Goal: Task Accomplishment & Management: Complete application form

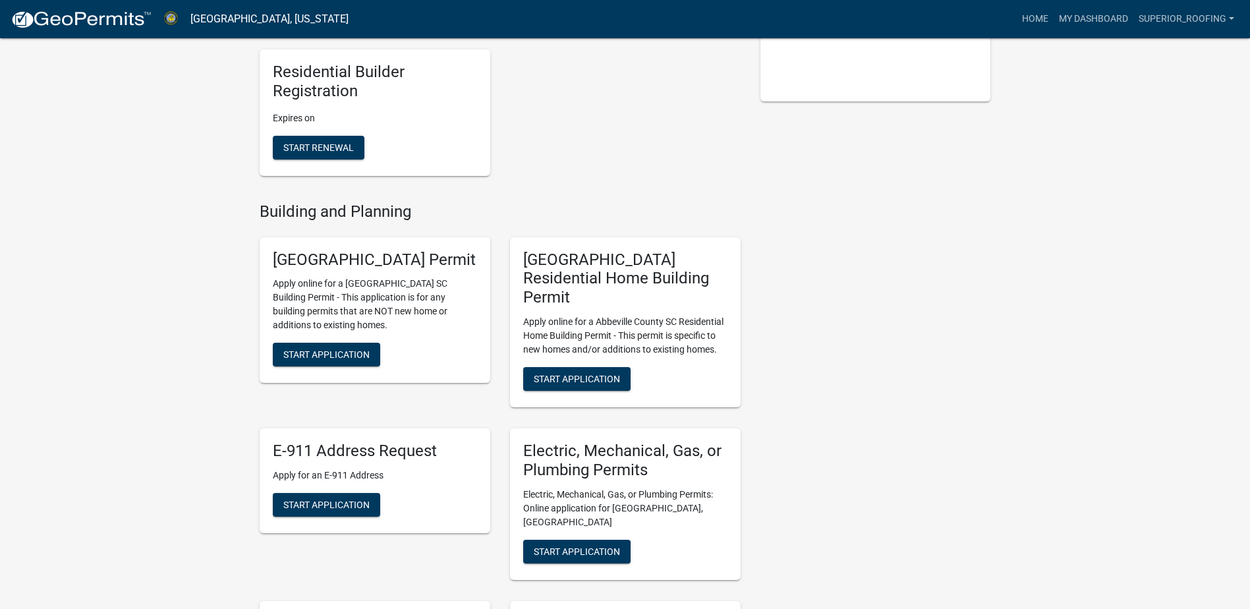
scroll to position [330, 0]
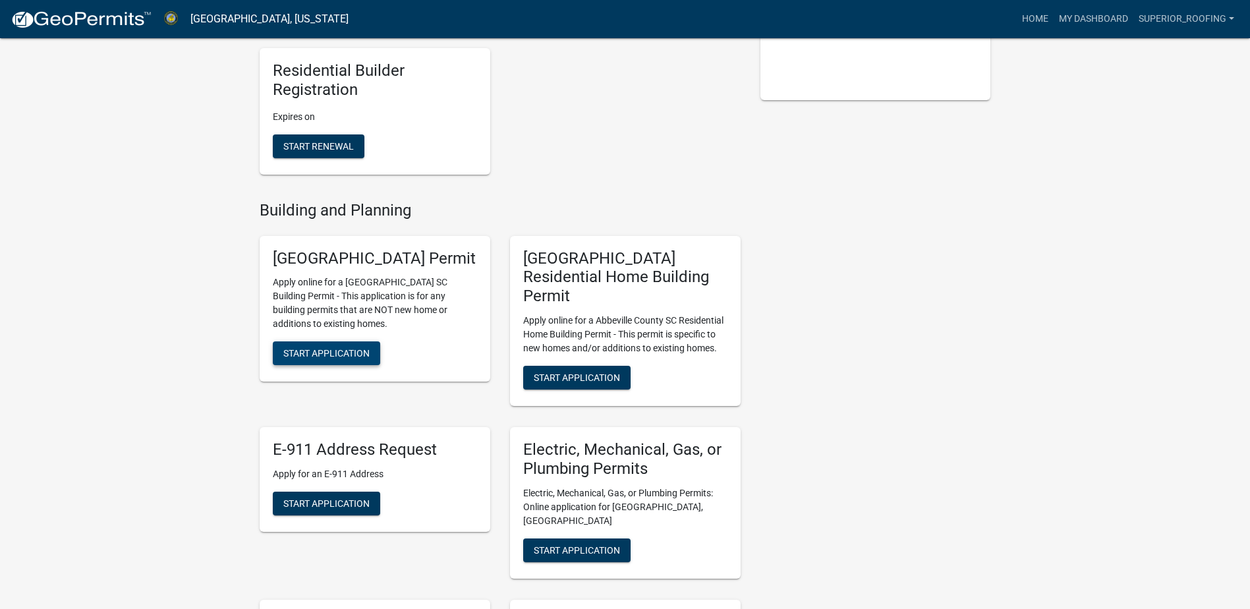
click at [328, 365] on button "Start Application" at bounding box center [326, 353] width 107 height 24
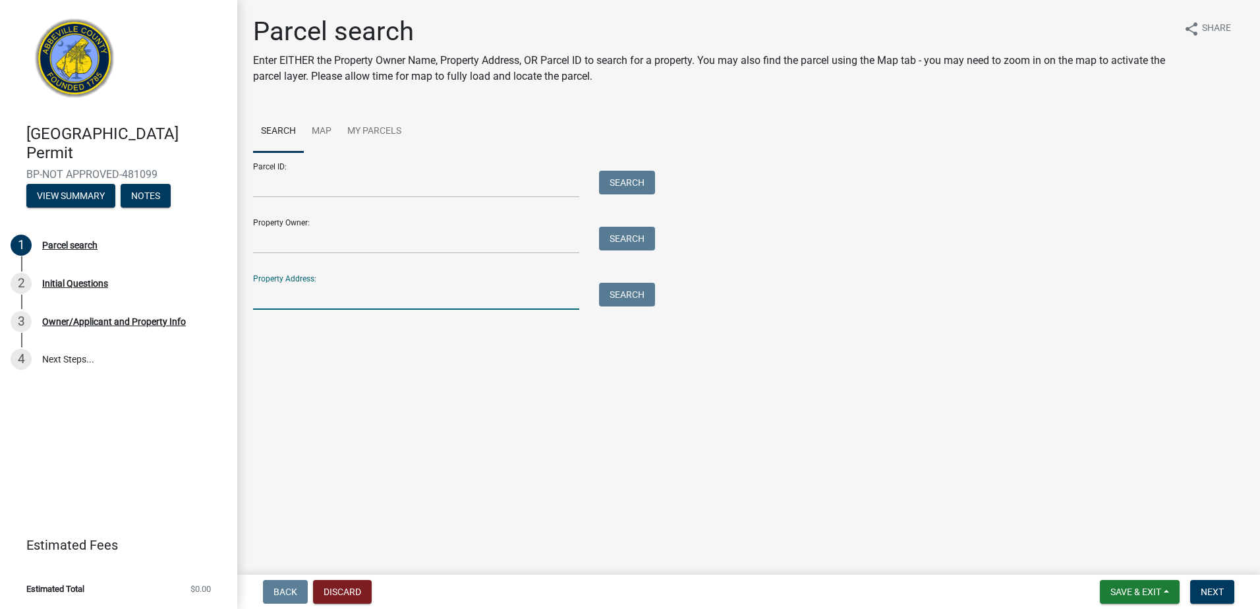
click at [372, 287] on input "Property Address:" at bounding box center [416, 296] width 326 height 27
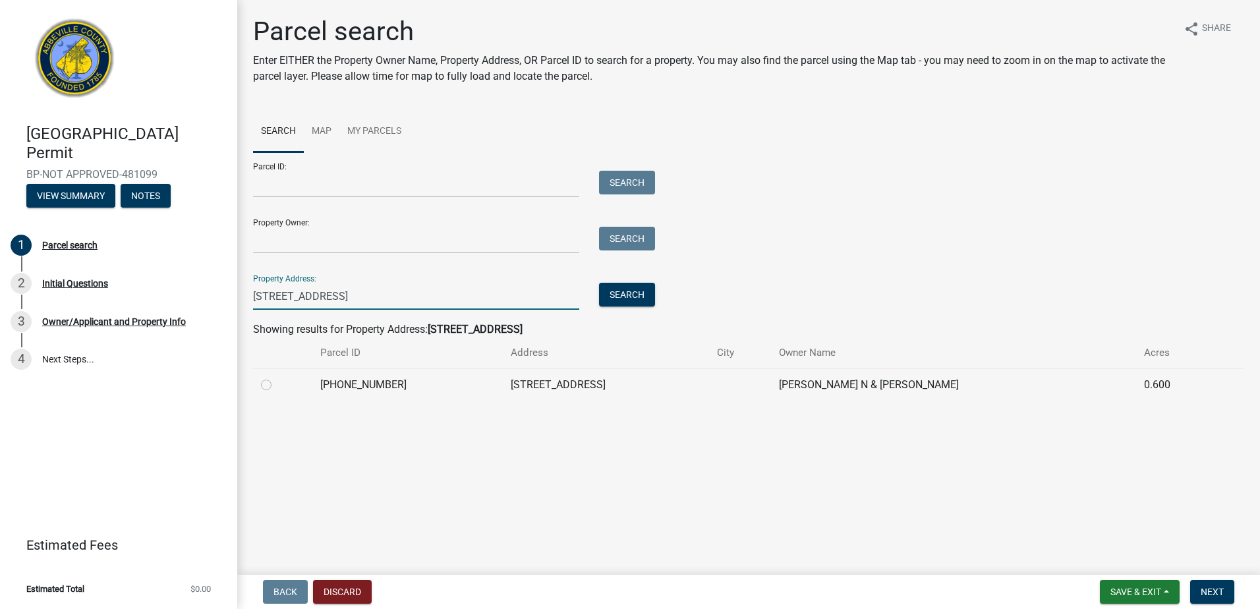
type input "[STREET_ADDRESS]"
click at [277, 377] on label at bounding box center [277, 377] width 0 height 0
click at [277, 384] on input "radio" at bounding box center [281, 381] width 9 height 9
radio input "true"
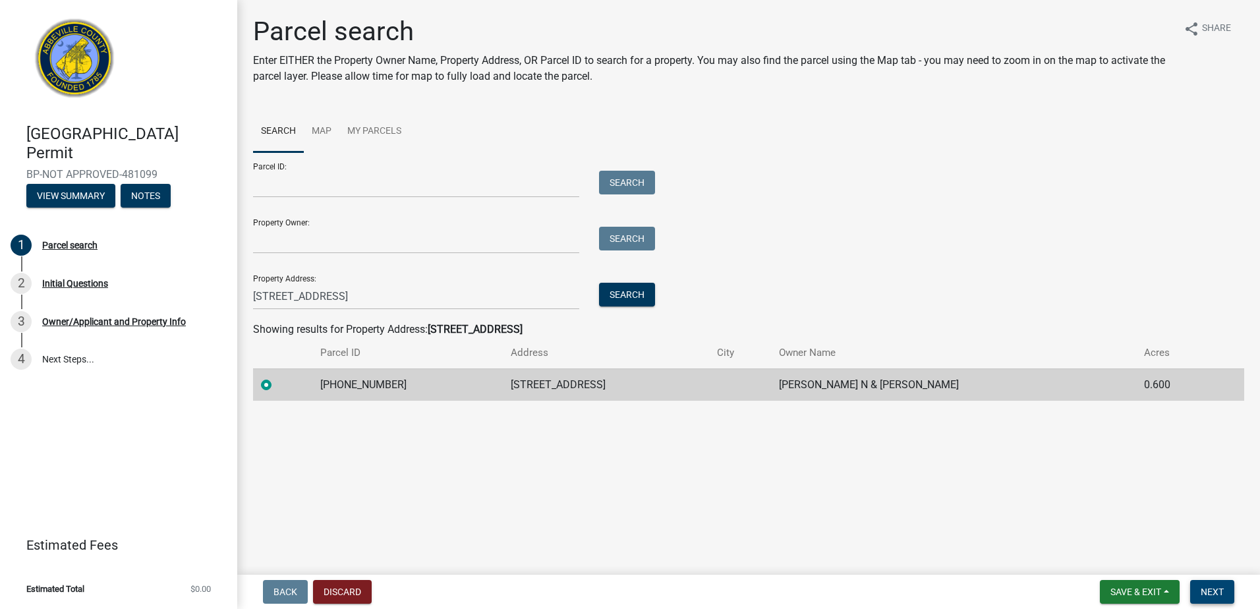
click at [1213, 592] on span "Next" at bounding box center [1212, 592] width 23 height 11
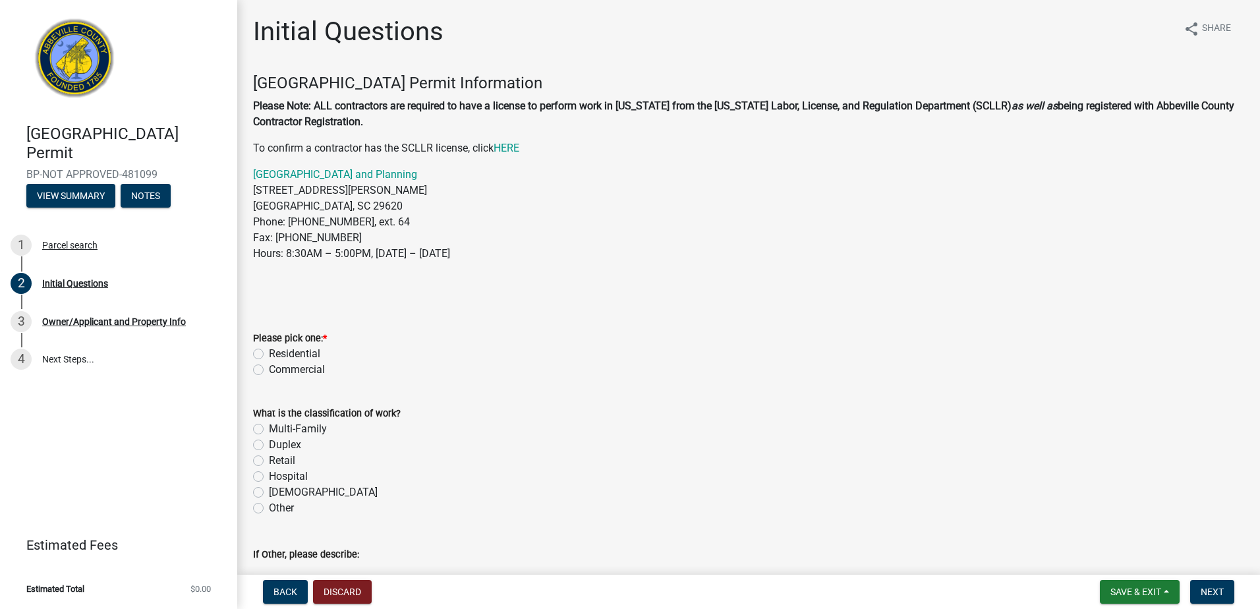
click at [269, 354] on label "Residential" at bounding box center [294, 354] width 51 height 16
click at [269, 354] on input "Residential" at bounding box center [273, 350] width 9 height 9
radio input "true"
click at [269, 429] on label "Multi-Family" at bounding box center [298, 429] width 58 height 16
click at [269, 429] on input "Multi-Family" at bounding box center [273, 425] width 9 height 9
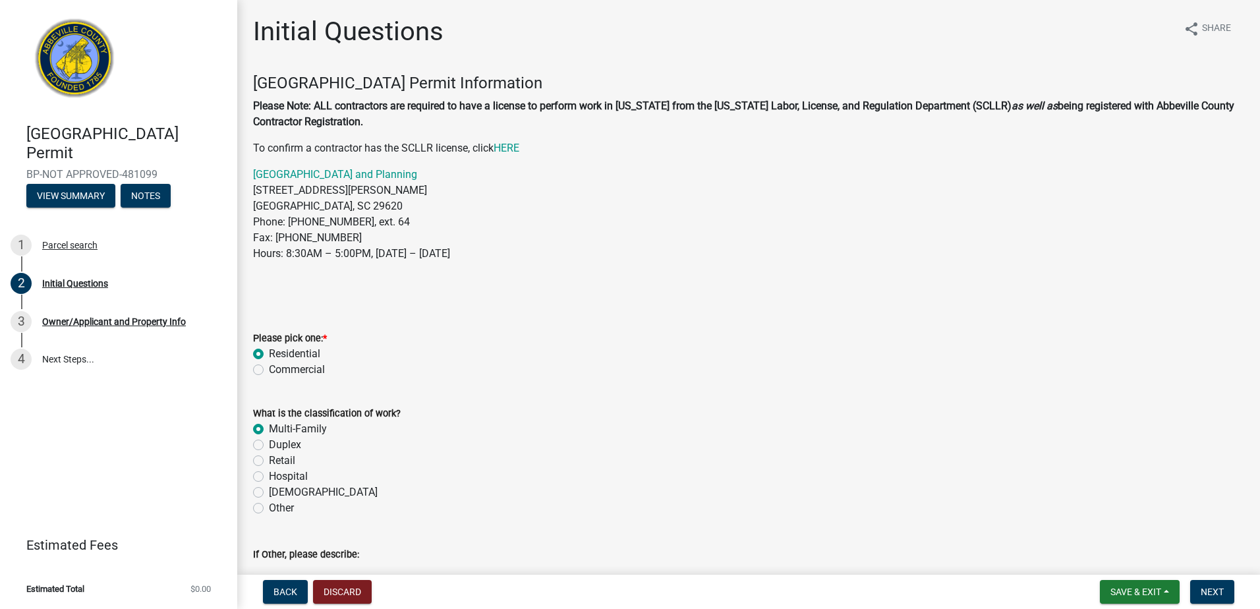
radio input "true"
click at [1198, 586] on button "Next" at bounding box center [1212, 592] width 44 height 24
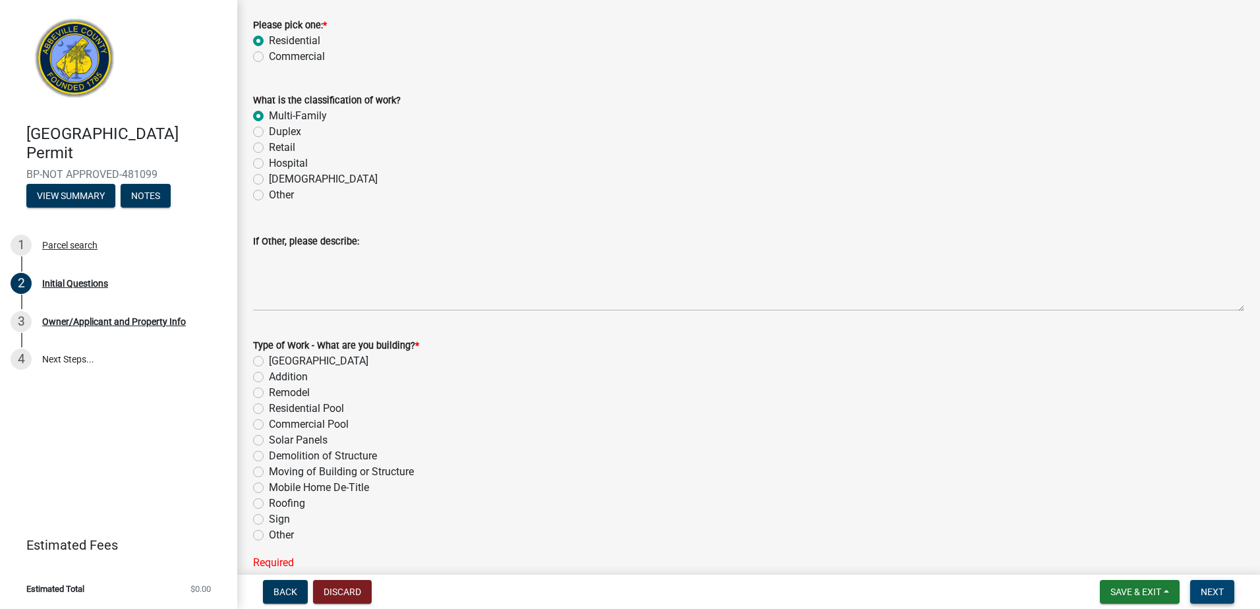
scroll to position [330, 0]
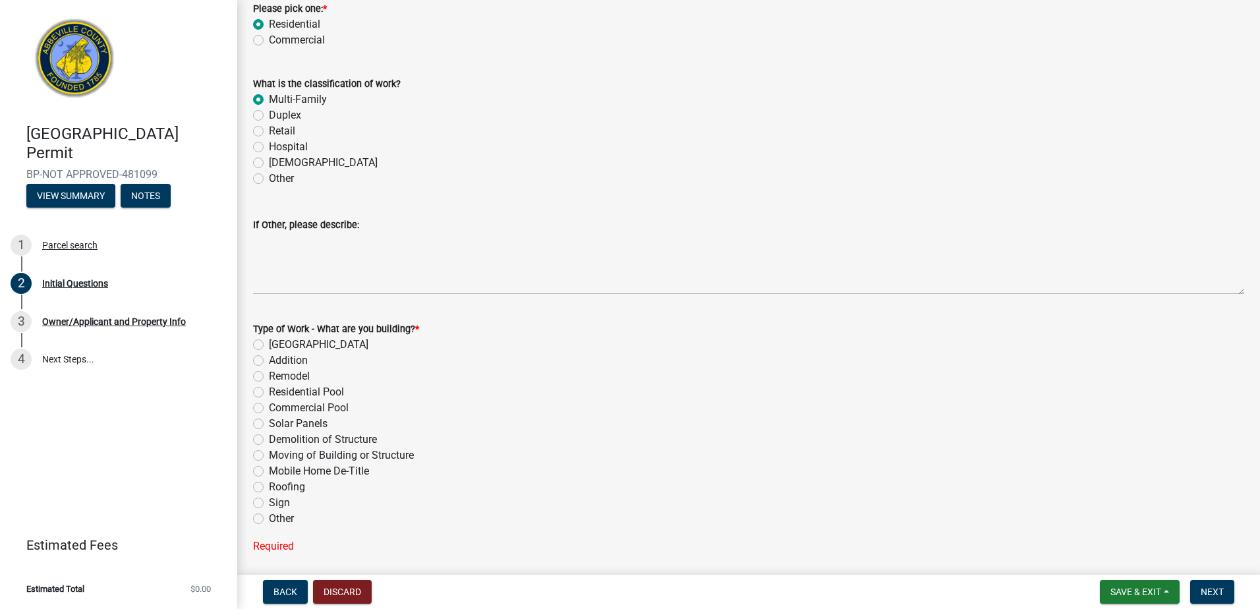
click at [269, 489] on label "Roofing" at bounding box center [287, 487] width 36 height 16
click at [269, 488] on input "Roofing" at bounding box center [273, 483] width 9 height 9
radio input "true"
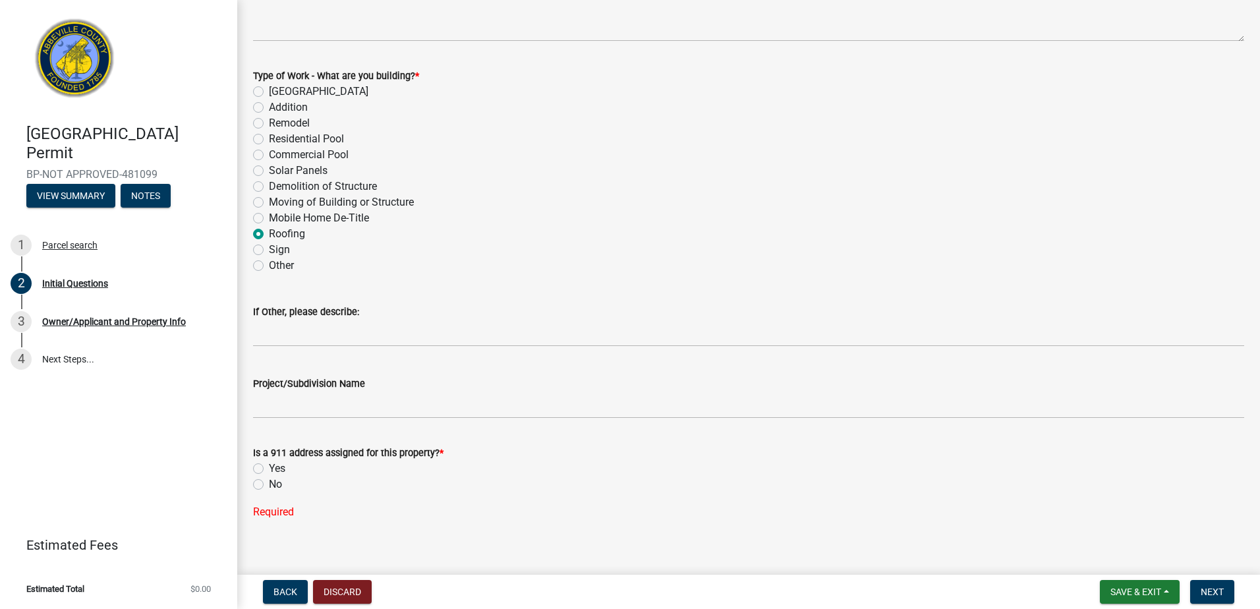
scroll to position [593, 0]
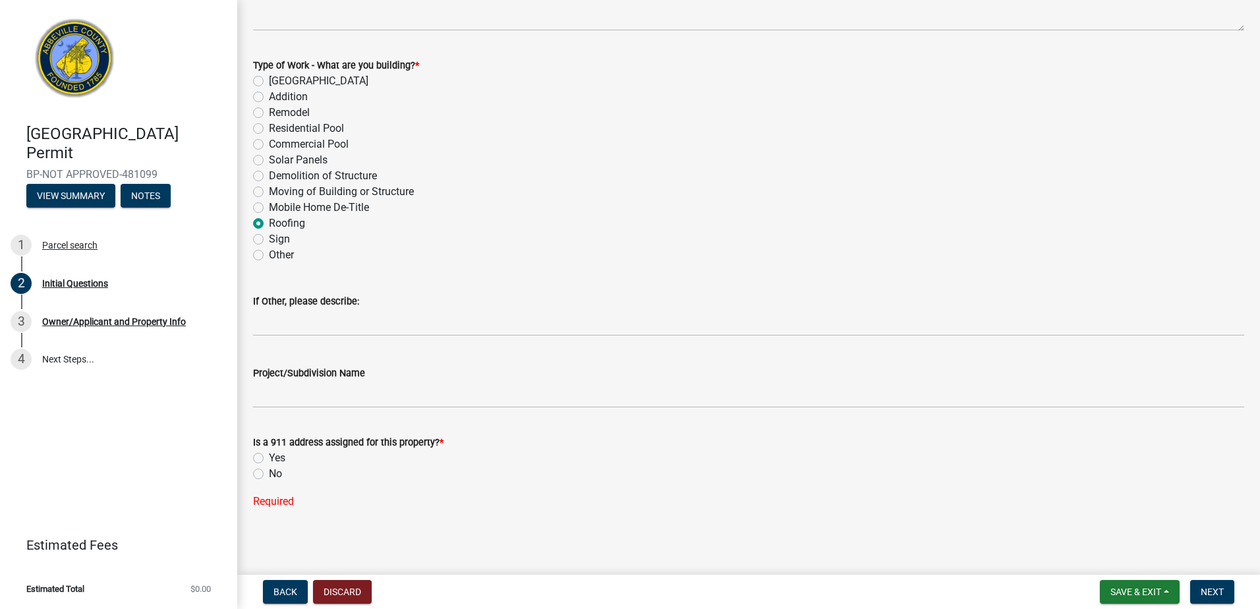
click at [269, 461] on label "Yes" at bounding box center [277, 458] width 16 height 16
click at [269, 459] on input "Yes" at bounding box center [273, 454] width 9 height 9
radio input "true"
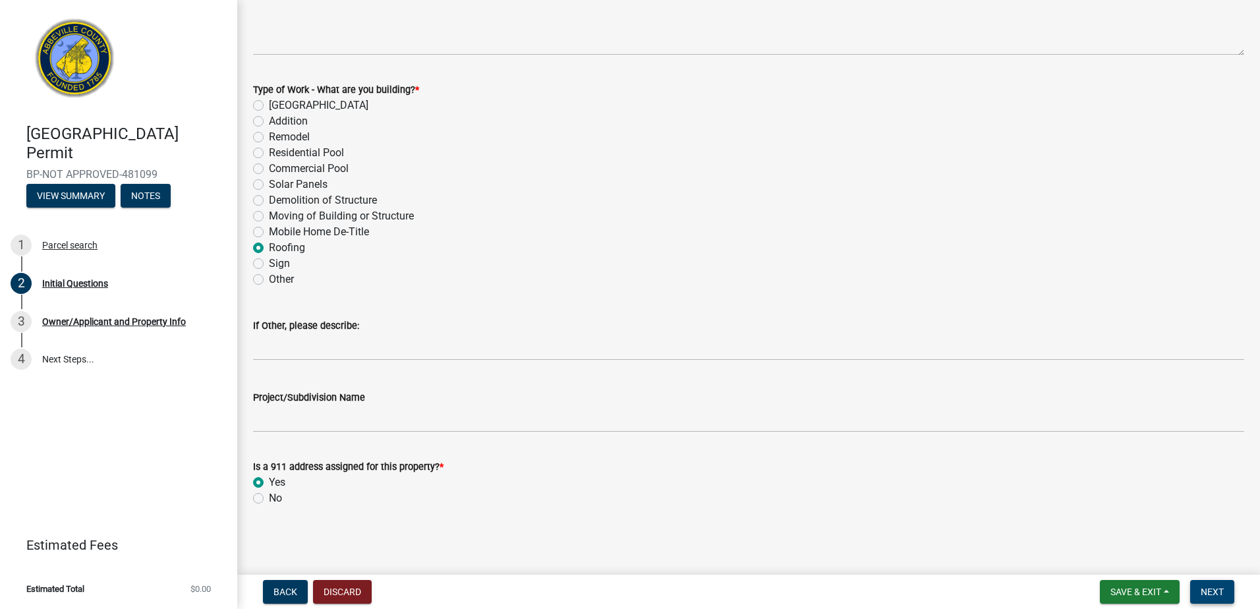
click at [1225, 595] on button "Next" at bounding box center [1212, 592] width 44 height 24
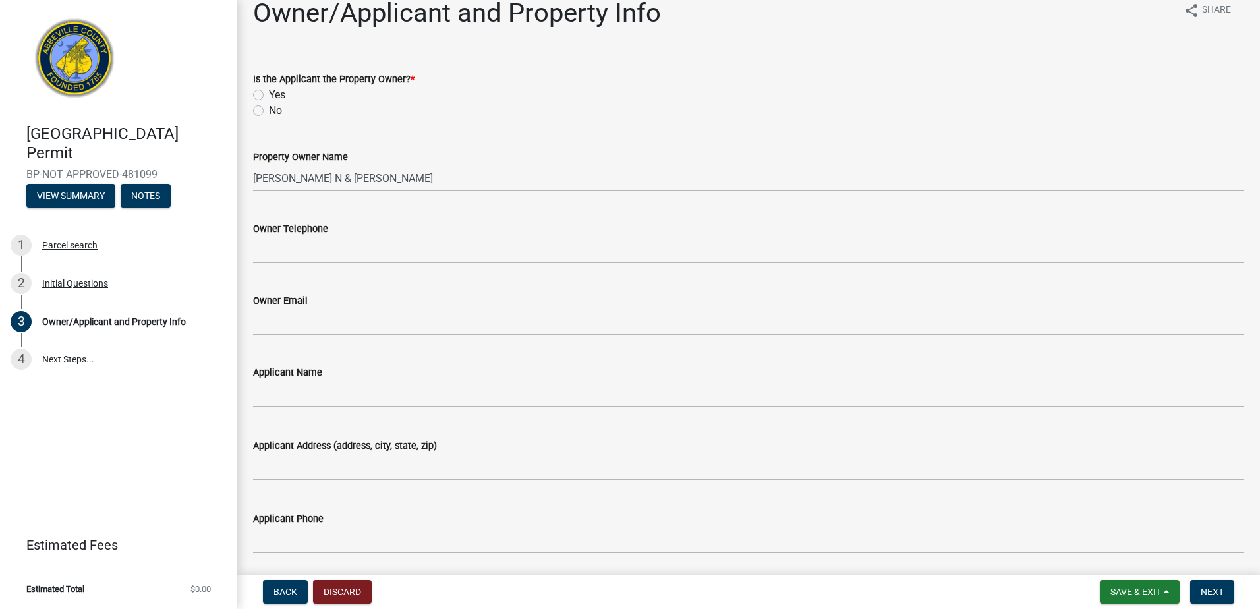
scroll to position [0, 0]
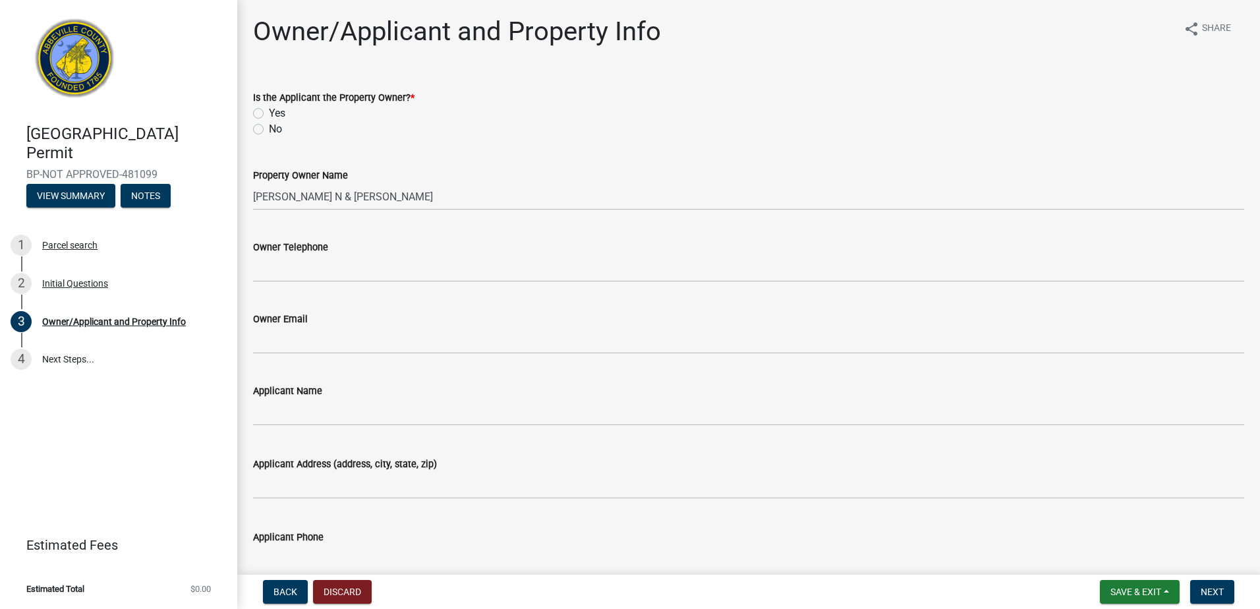
click at [264, 128] on div "No" at bounding box center [748, 129] width 991 height 16
click at [269, 128] on label "No" at bounding box center [275, 129] width 13 height 16
click at [269, 128] on input "No" at bounding box center [273, 125] width 9 height 9
radio input "true"
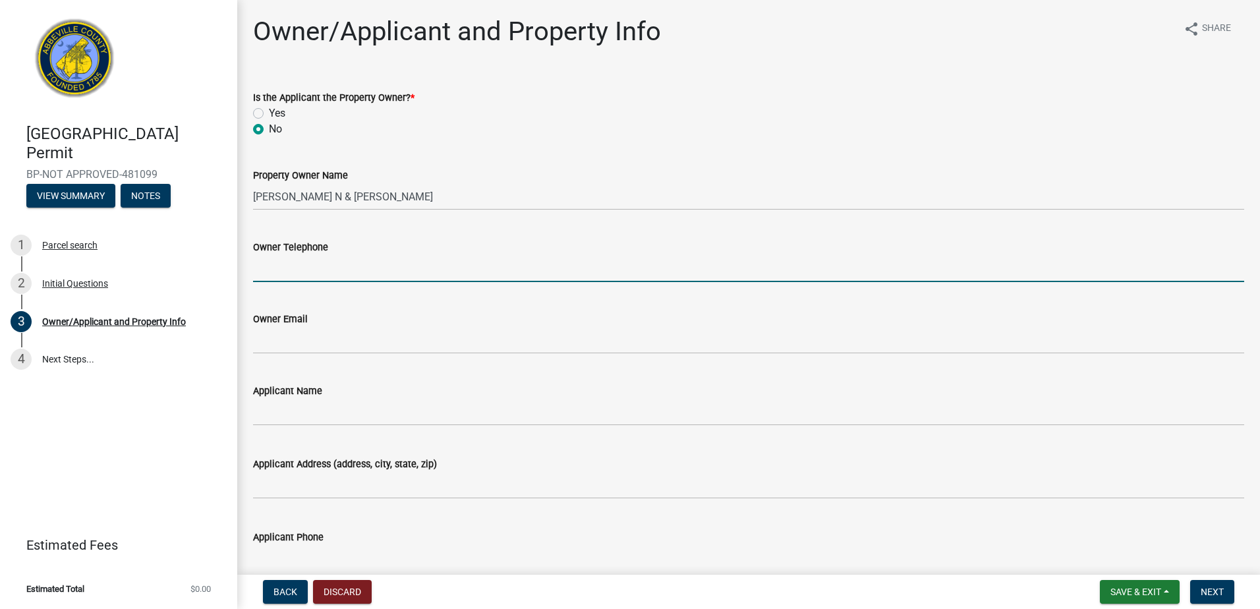
click at [321, 272] on input "Owner Telephone" at bounding box center [748, 268] width 991 height 27
type input "8642239232"
type input "[EMAIL_ADDRESS][DOMAIN_NAME]"
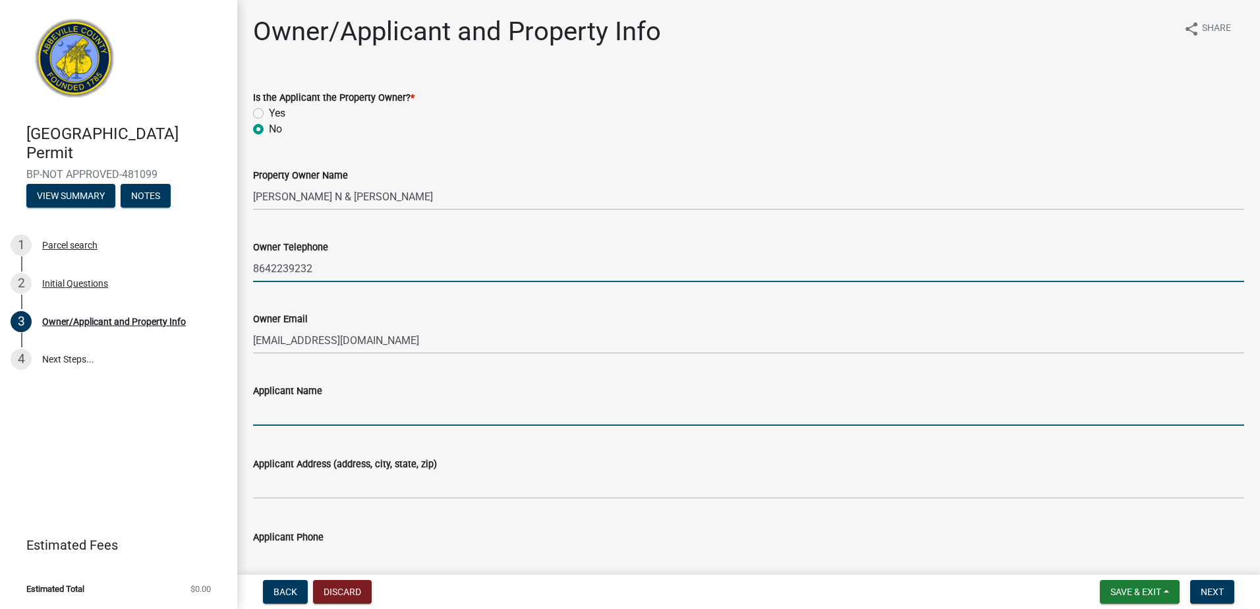
type input "[PERSON_NAME]"
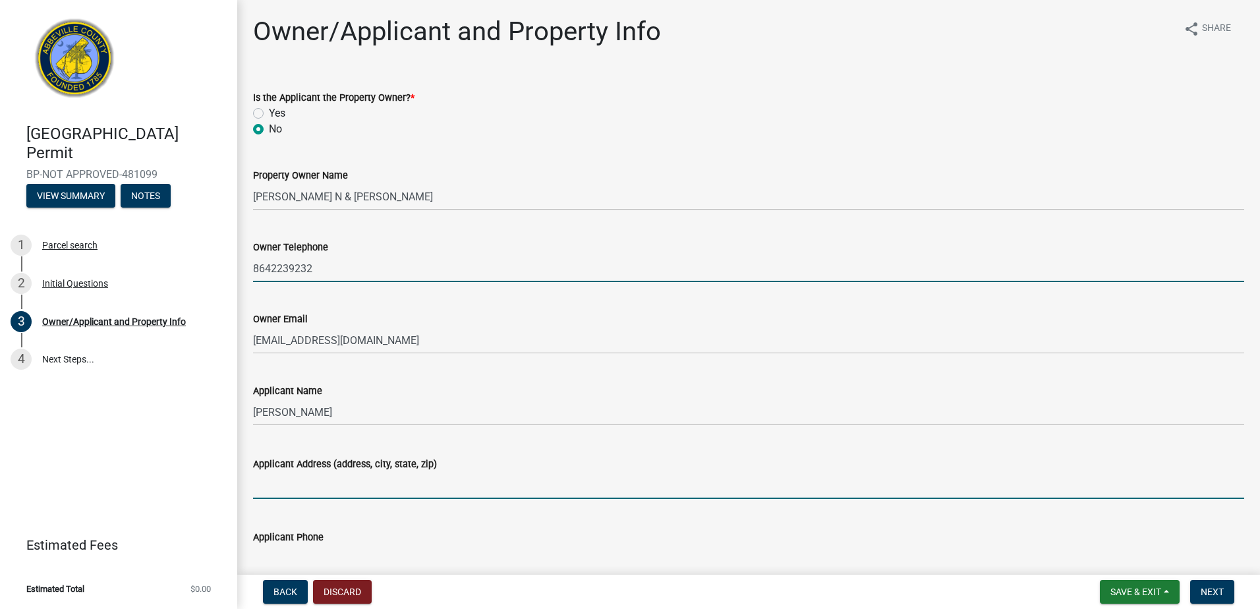
type input "[STREET_ADDRESS]"
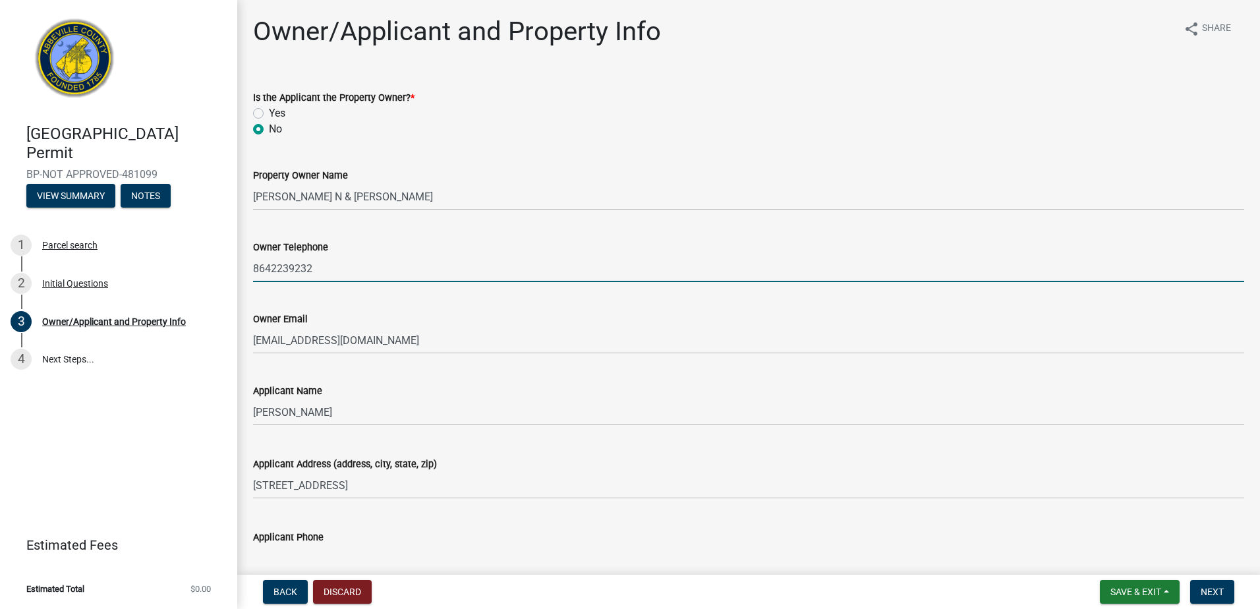
type input "home"
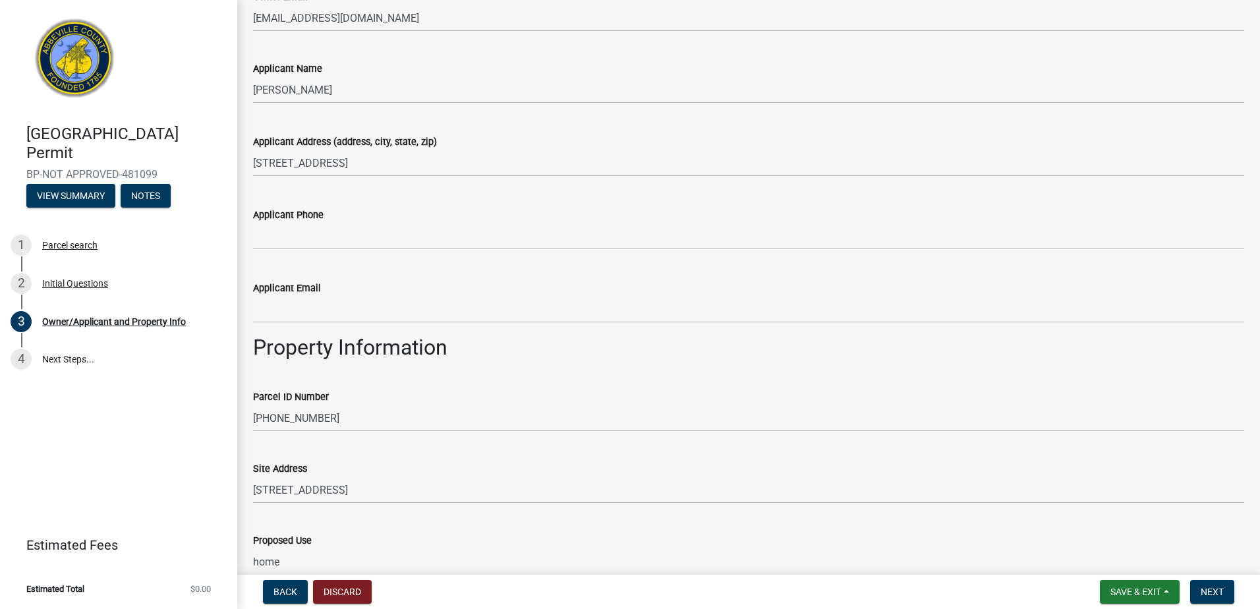
scroll to position [330, 0]
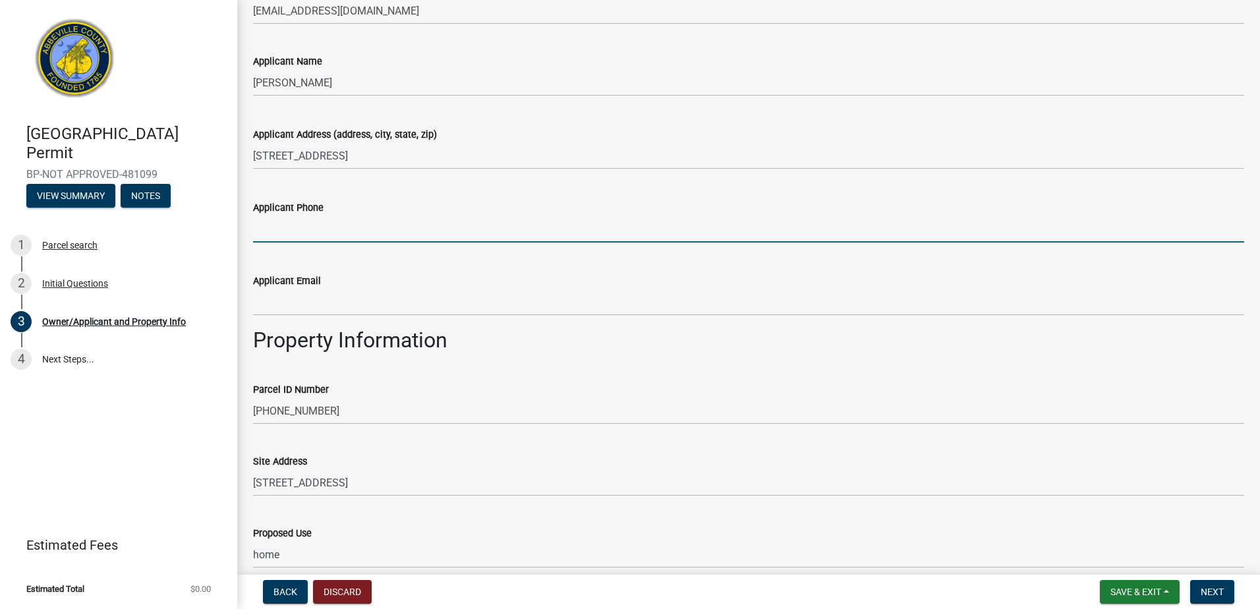
click at [331, 231] on input "Applicant Phone" at bounding box center [748, 229] width 991 height 27
type input "8642239232"
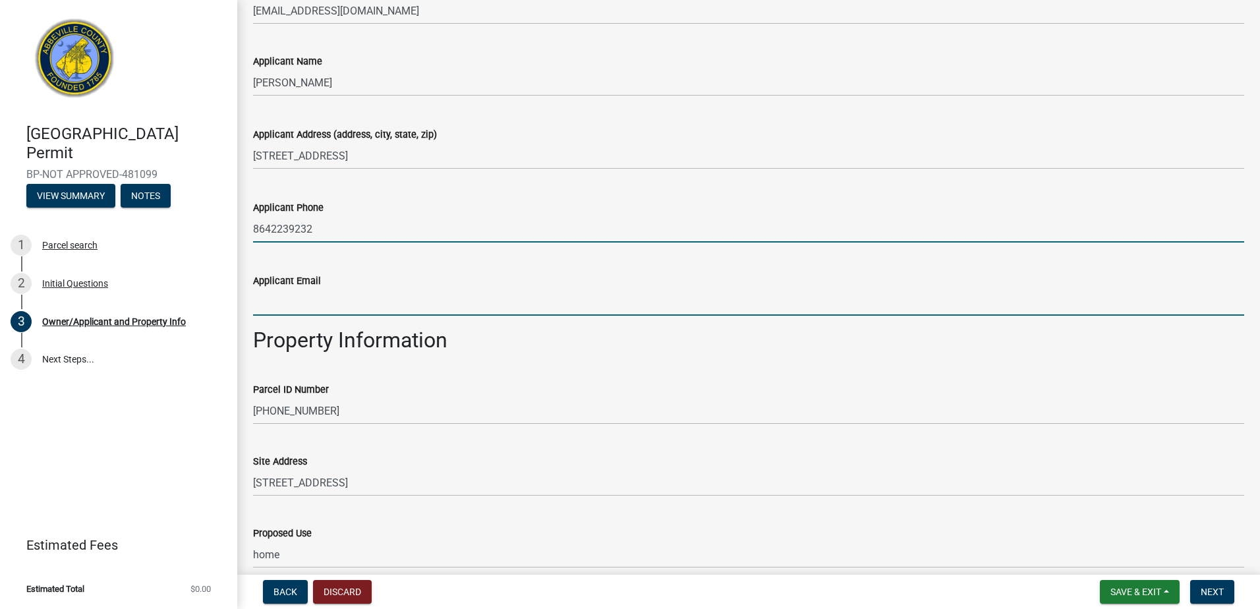
type input "[EMAIL_ADDRESS][DOMAIN_NAME]"
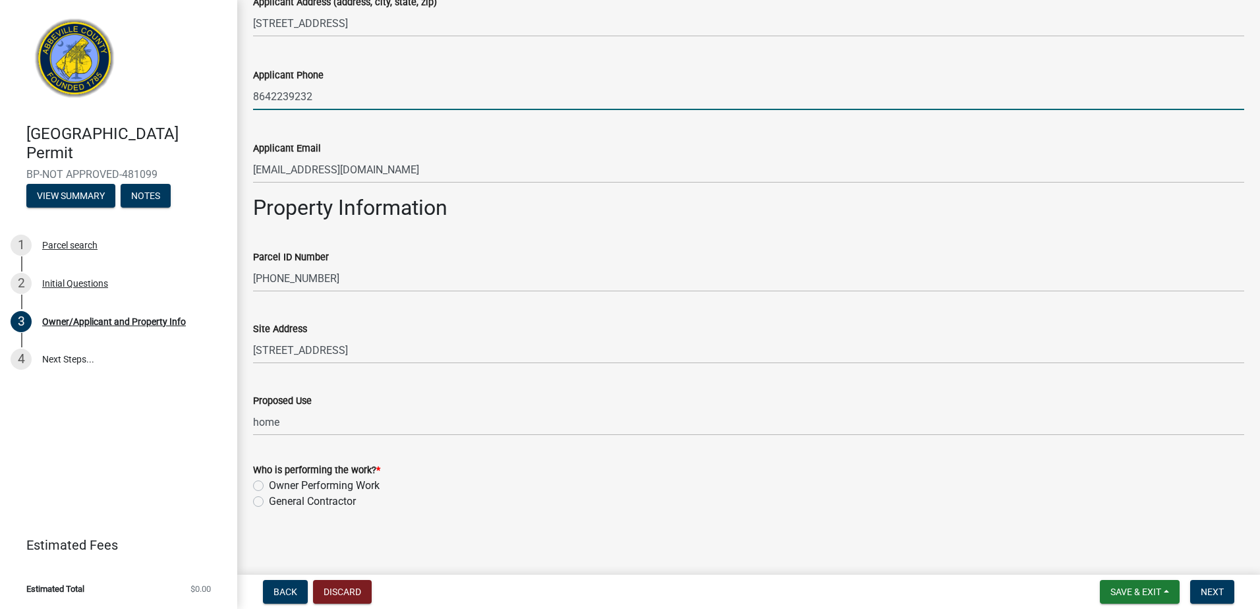
scroll to position [465, 0]
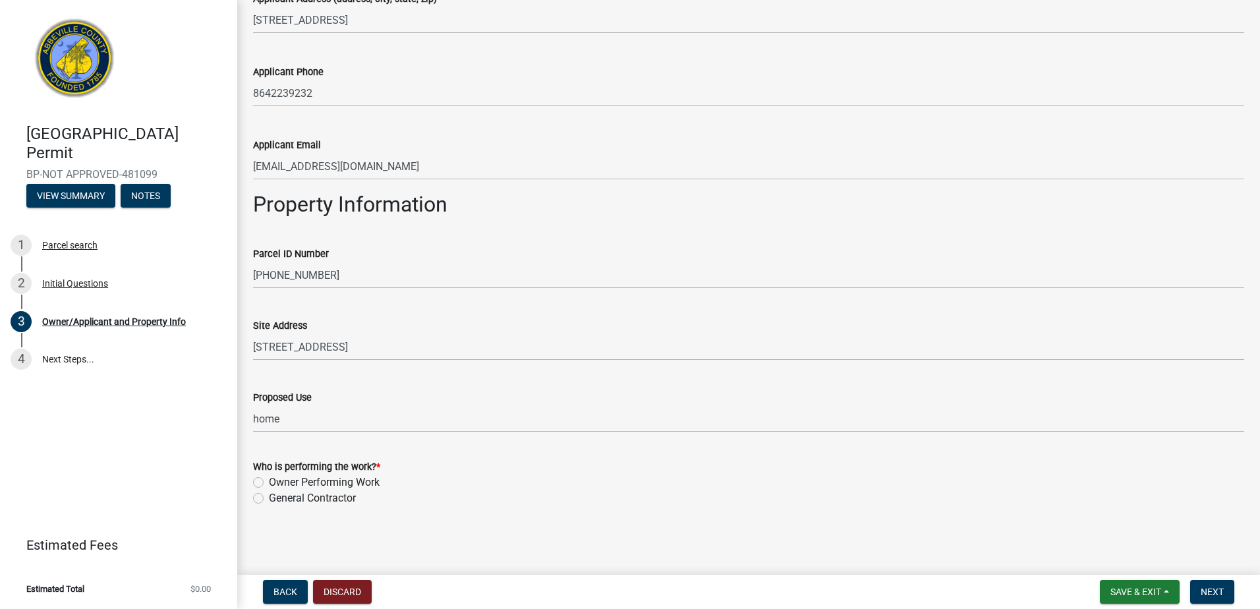
click at [269, 479] on label "Owner Performing Work" at bounding box center [324, 483] width 111 height 16
click at [269, 479] on input "Owner Performing Work" at bounding box center [273, 479] width 9 height 9
radio input "true"
click at [1217, 585] on button "Next" at bounding box center [1212, 592] width 44 height 24
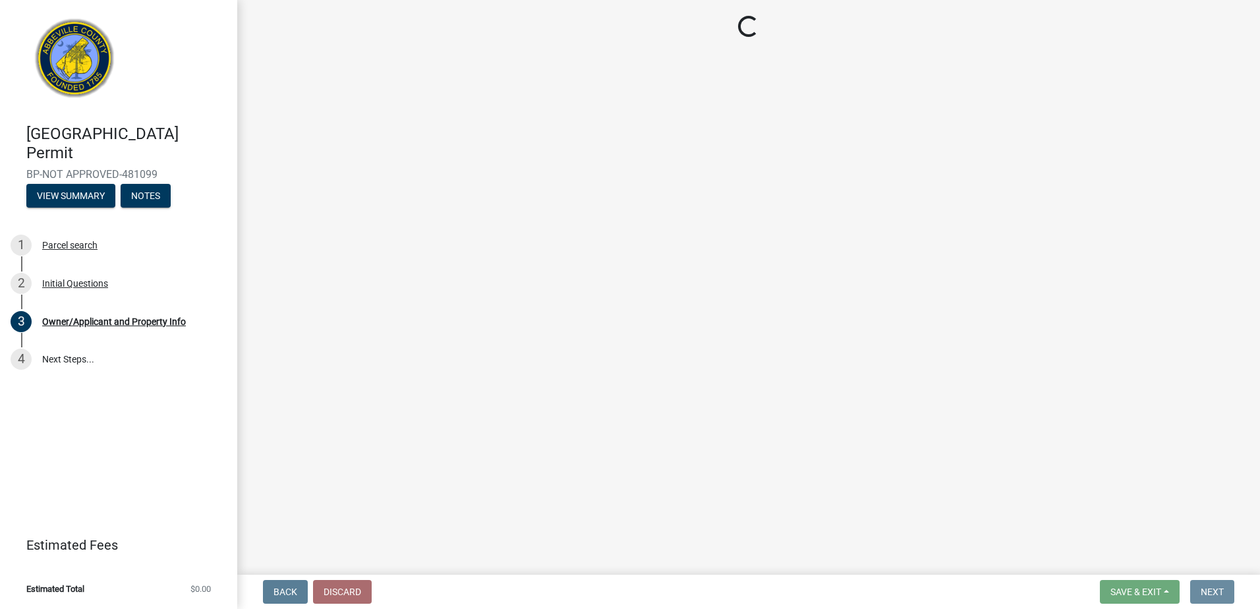
scroll to position [0, 0]
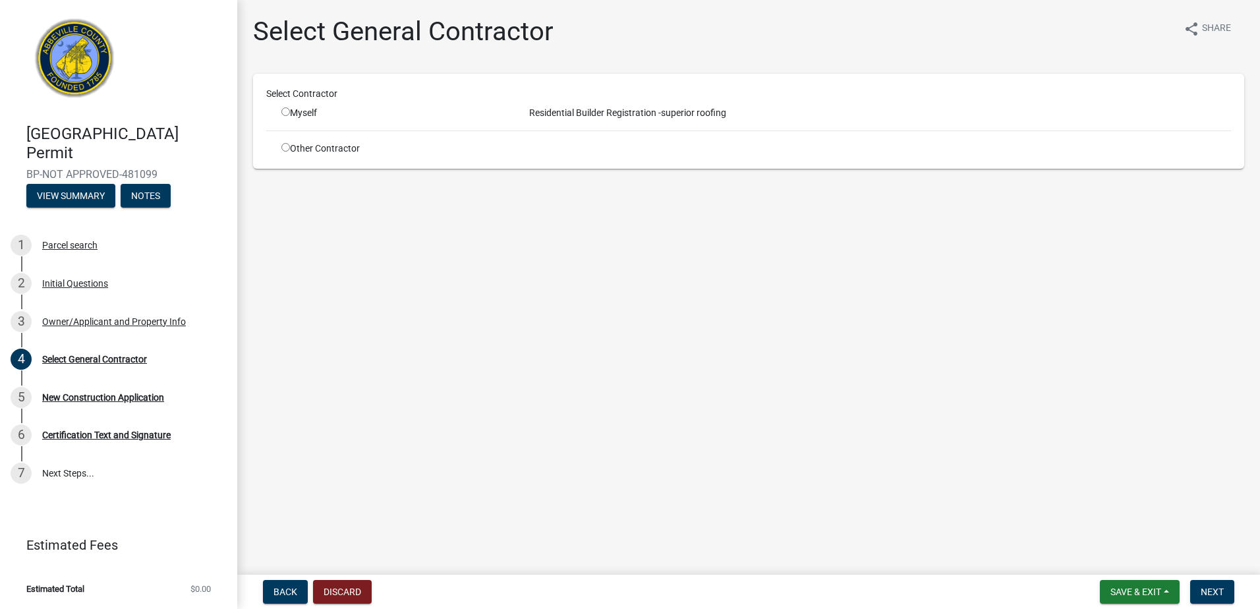
click at [286, 114] on input "radio" at bounding box center [285, 111] width 9 height 9
radio input "true"
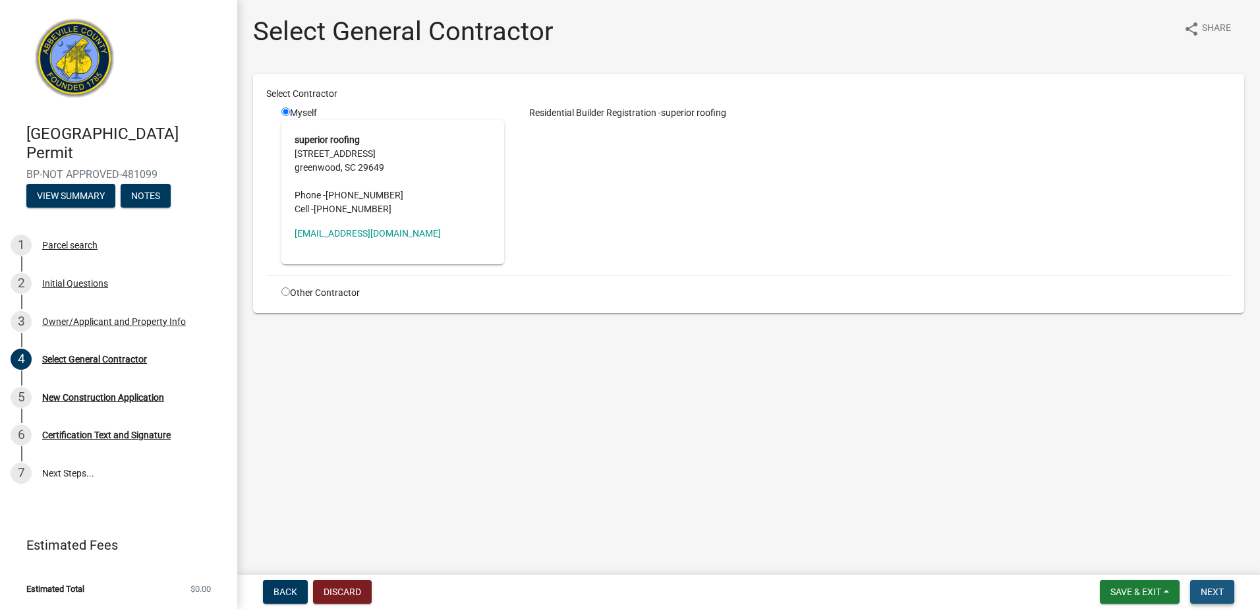
click at [1214, 583] on button "Next" at bounding box center [1212, 592] width 44 height 24
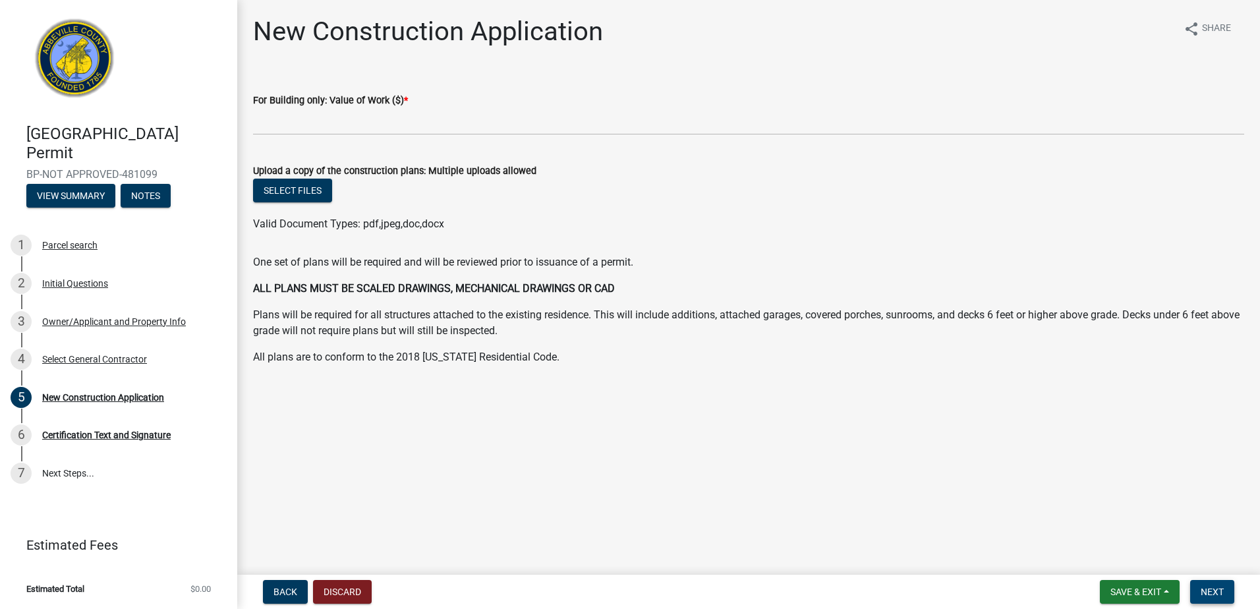
click at [1206, 597] on span "Next" at bounding box center [1212, 592] width 23 height 11
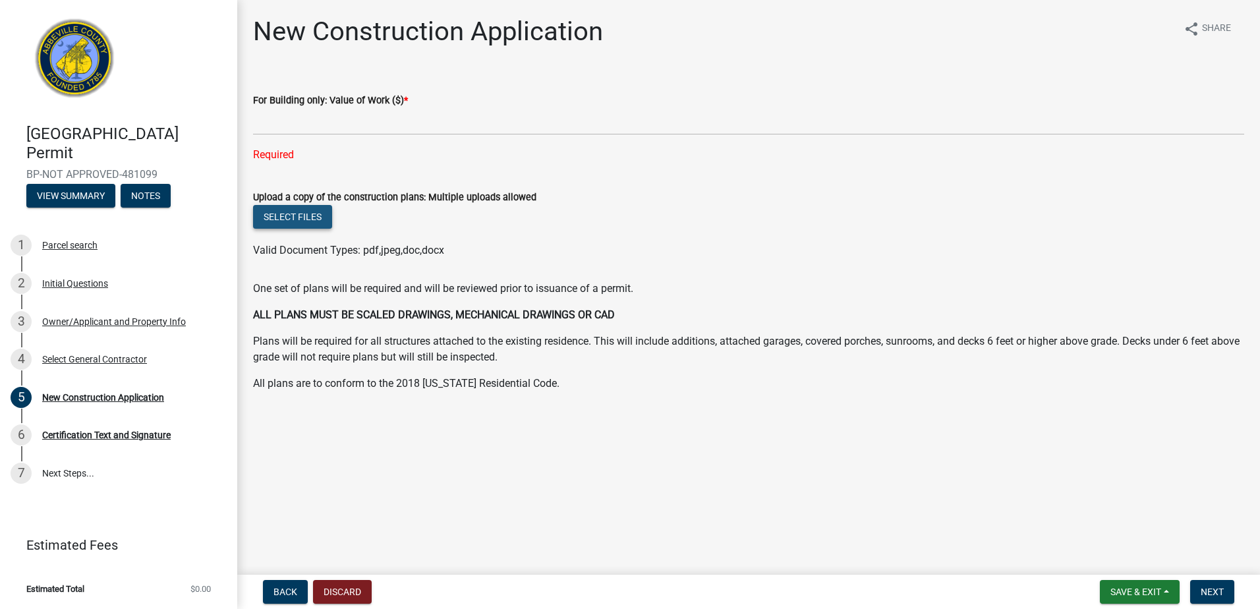
click at [282, 218] on button "Select files" at bounding box center [292, 217] width 79 height 24
click at [89, 360] on div "Select General Contractor" at bounding box center [94, 359] width 105 height 9
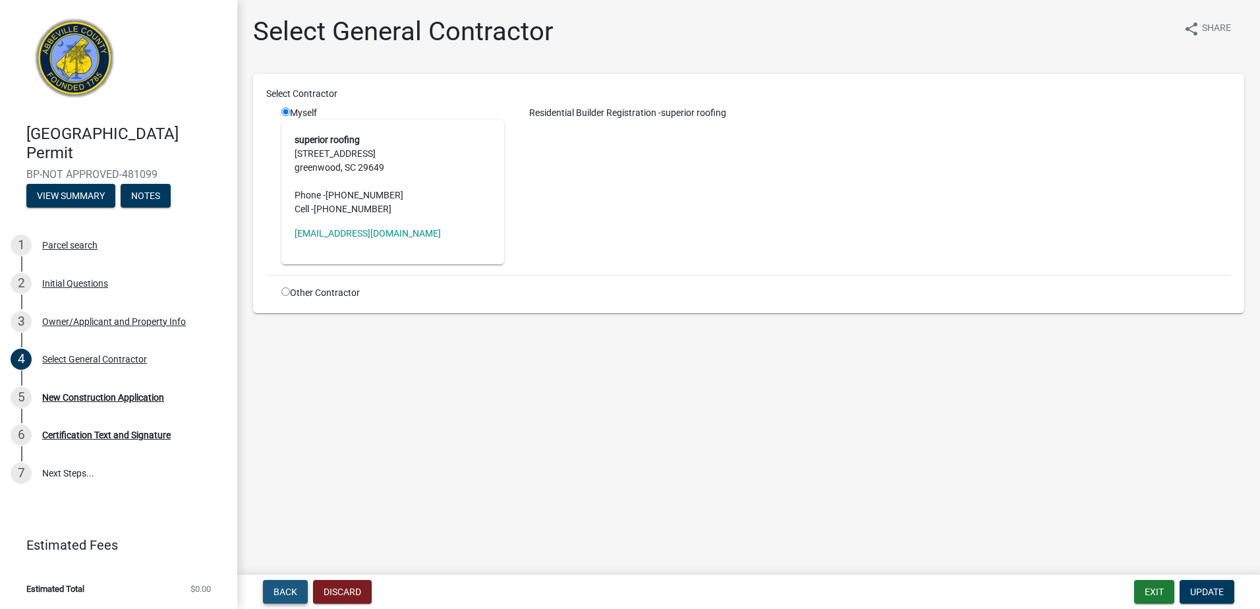
click at [276, 595] on span "Back" at bounding box center [286, 592] width 24 height 11
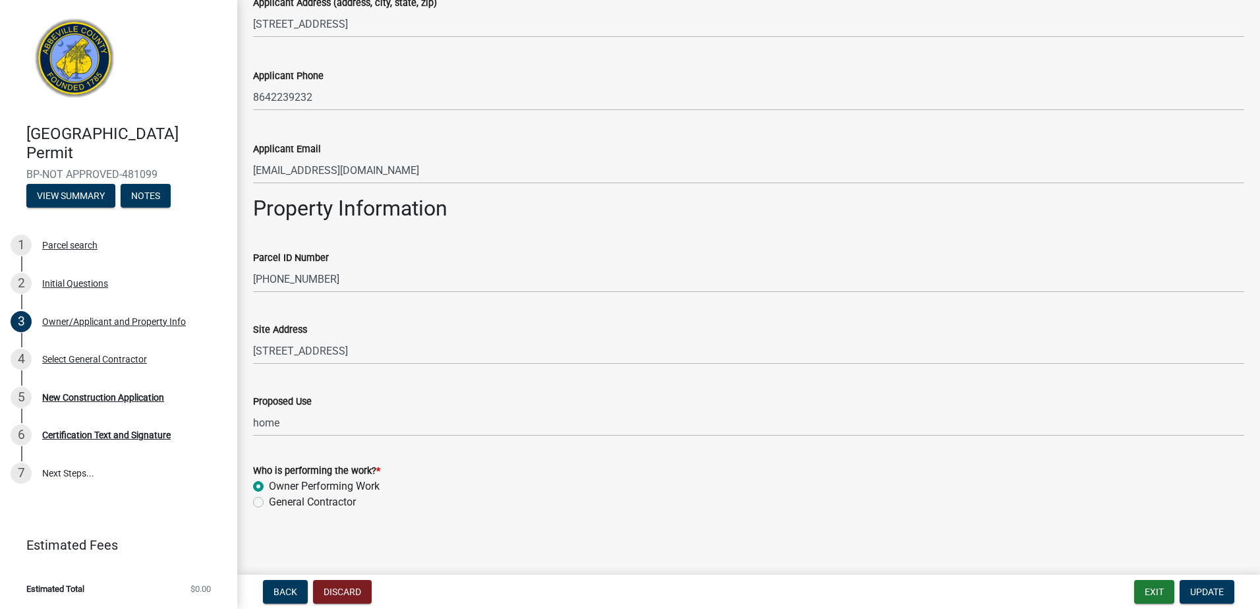
scroll to position [465, 0]
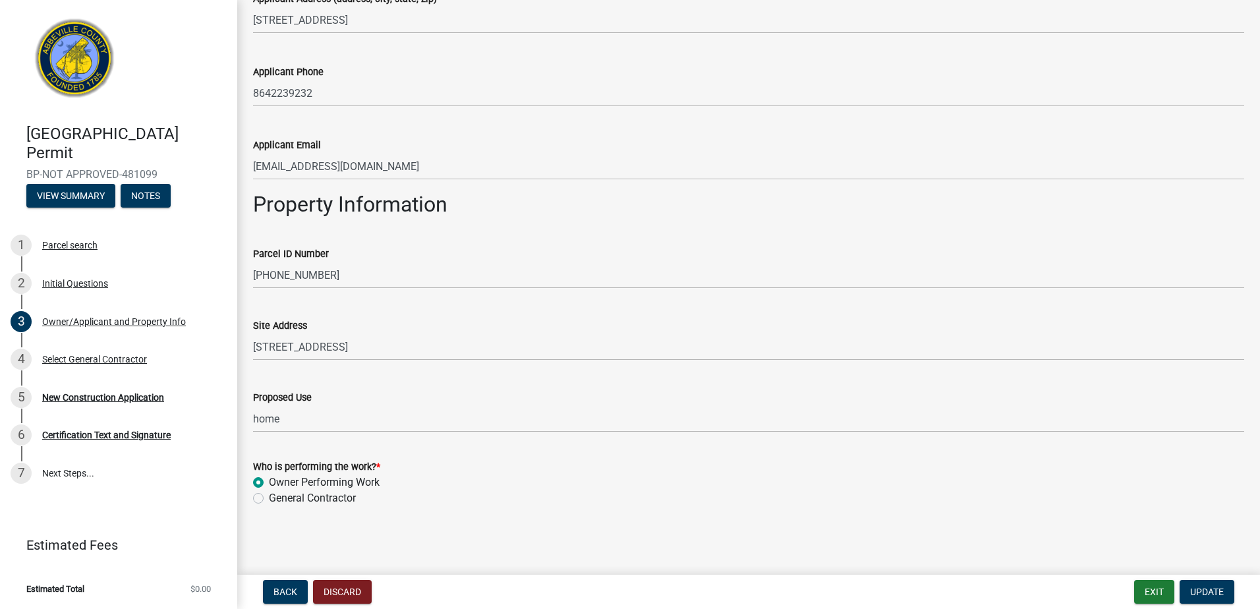
click at [269, 502] on label "General Contractor" at bounding box center [312, 498] width 87 height 16
click at [269, 499] on input "General Contractor" at bounding box center [273, 494] width 9 height 9
radio input "true"
click at [1193, 597] on span "Update" at bounding box center [1207, 592] width 34 height 11
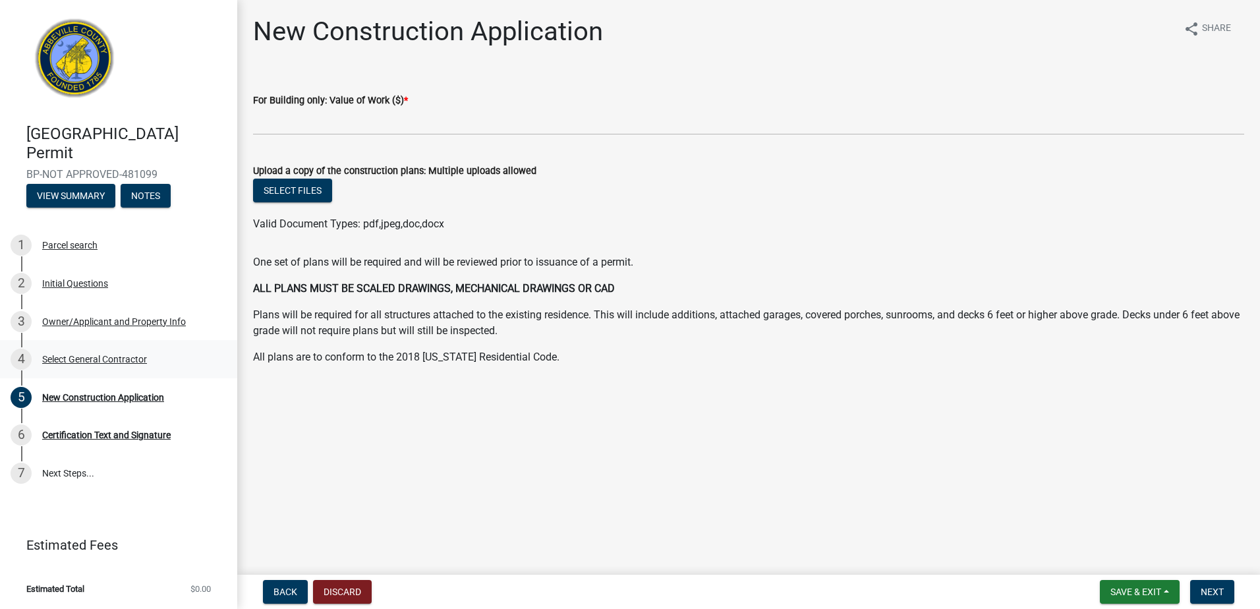
click at [114, 352] on div "4 Select General Contractor" at bounding box center [114, 359] width 206 height 21
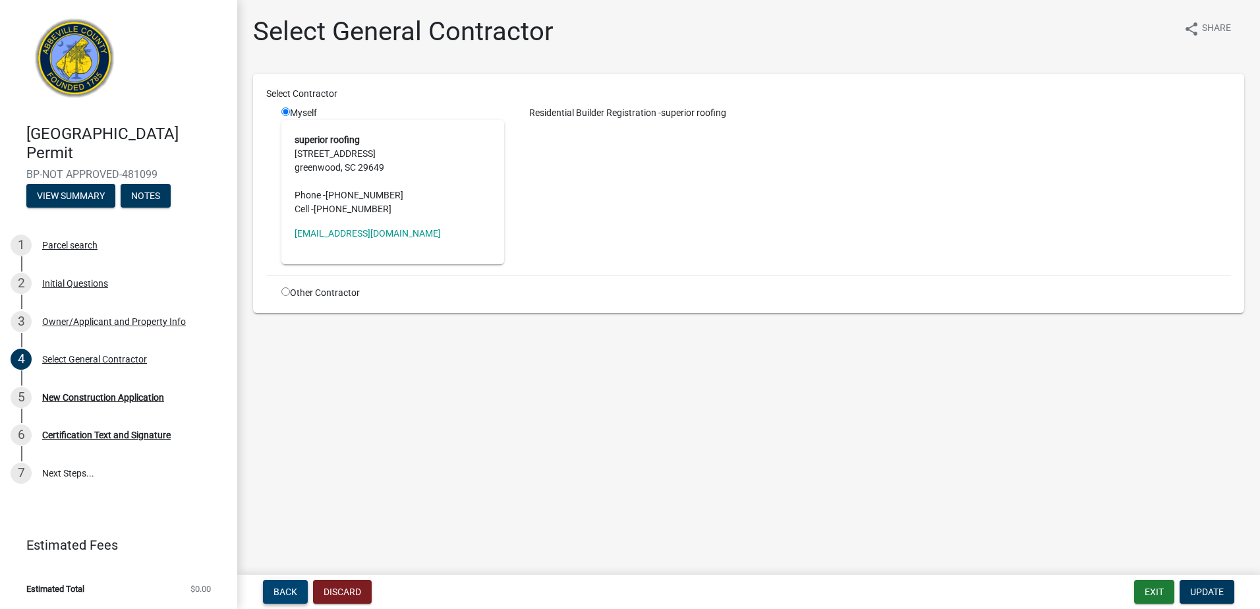
click at [274, 593] on span "Back" at bounding box center [286, 592] width 24 height 11
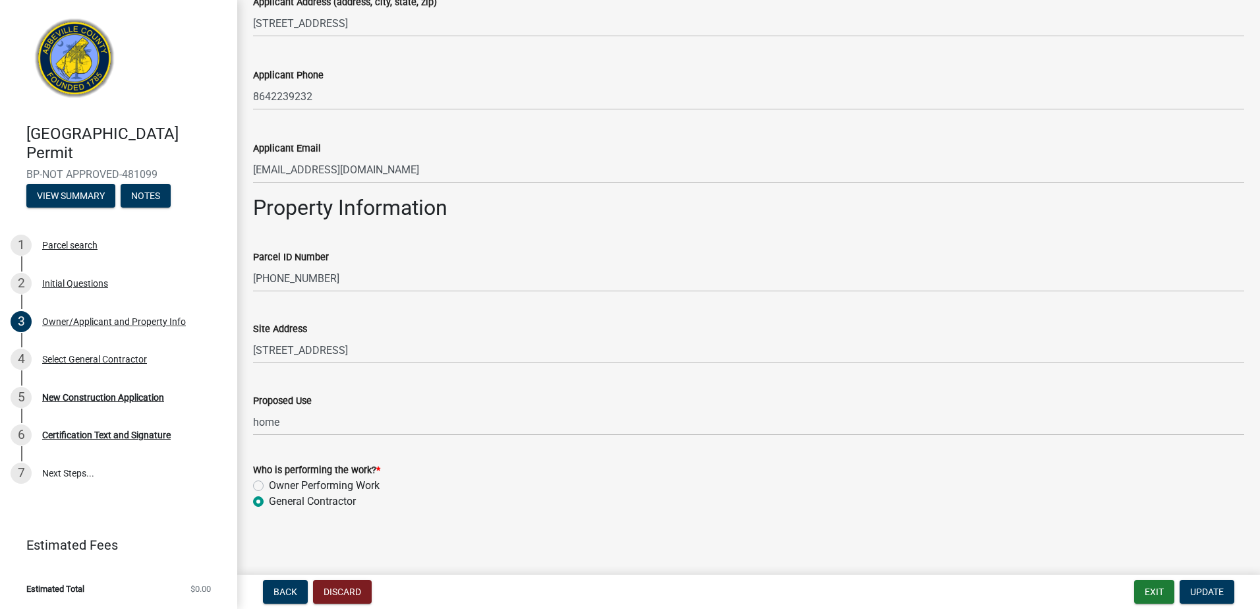
scroll to position [465, 0]
click at [269, 483] on label "Owner Performing Work" at bounding box center [324, 483] width 111 height 16
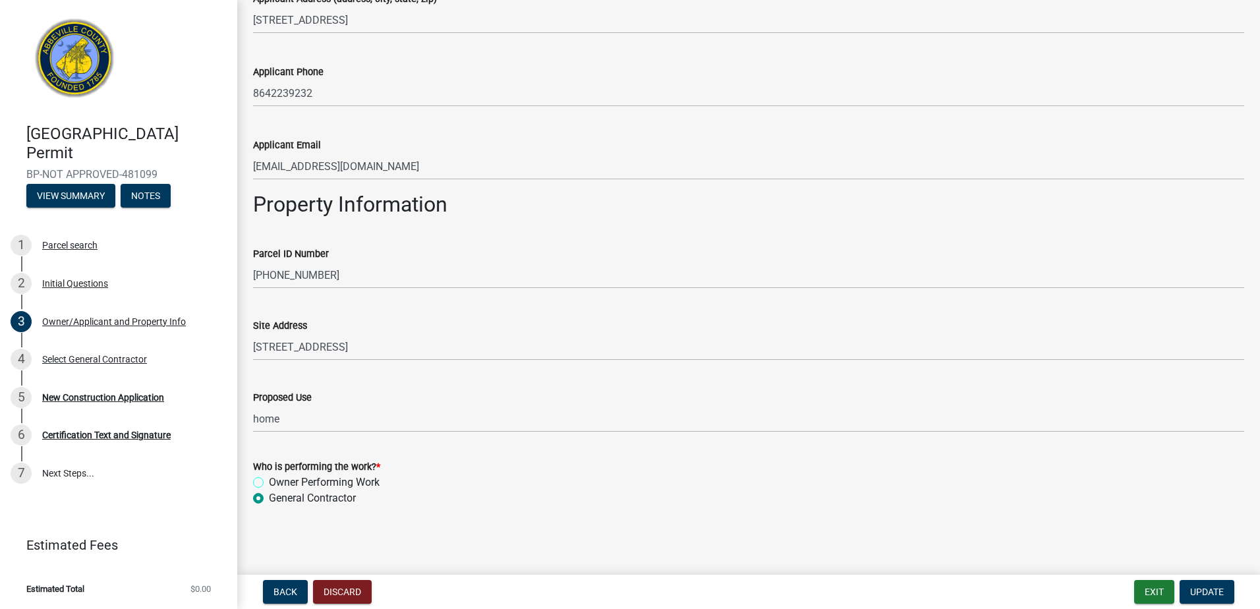
click at [269, 483] on input "Owner Performing Work" at bounding box center [273, 479] width 9 height 9
radio input "true"
click at [1228, 587] on button "Update" at bounding box center [1207, 592] width 55 height 24
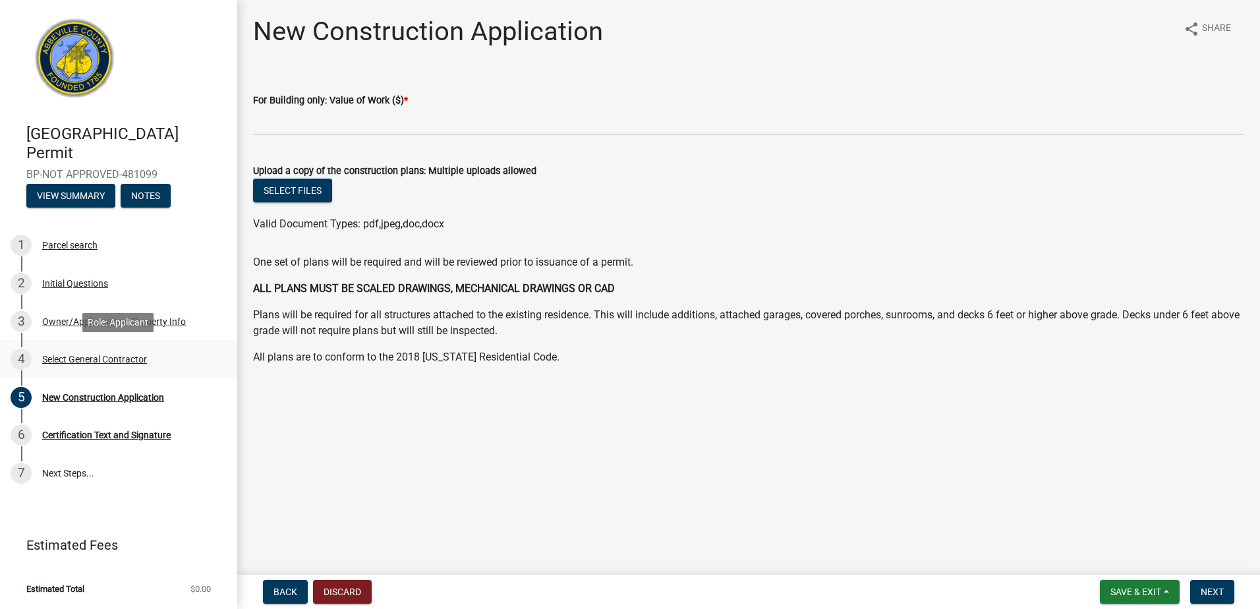
click at [72, 365] on div "4 Select General Contractor" at bounding box center [114, 359] width 206 height 21
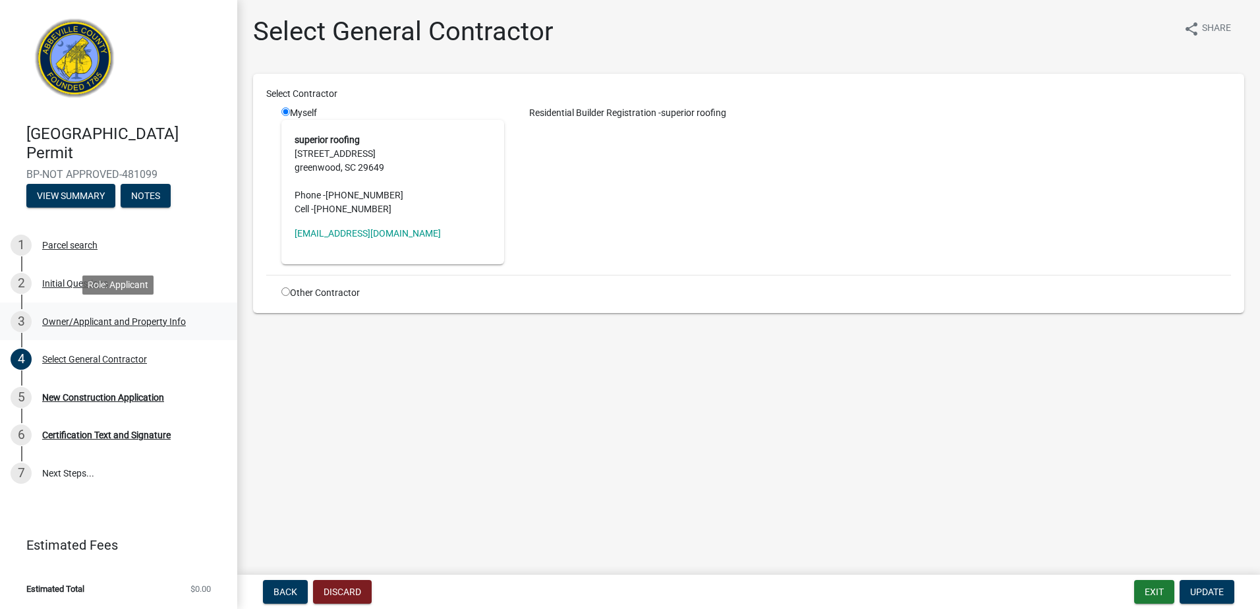
click at [103, 315] on div "3 Owner/Applicant and Property Info" at bounding box center [114, 321] width 206 height 21
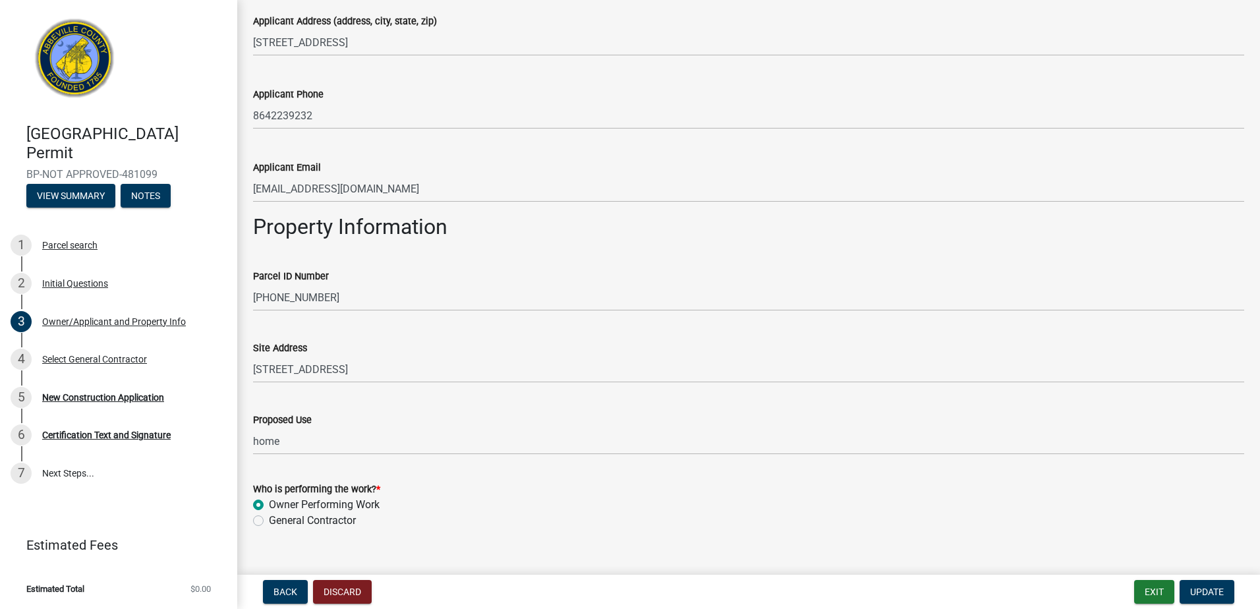
scroll to position [465, 0]
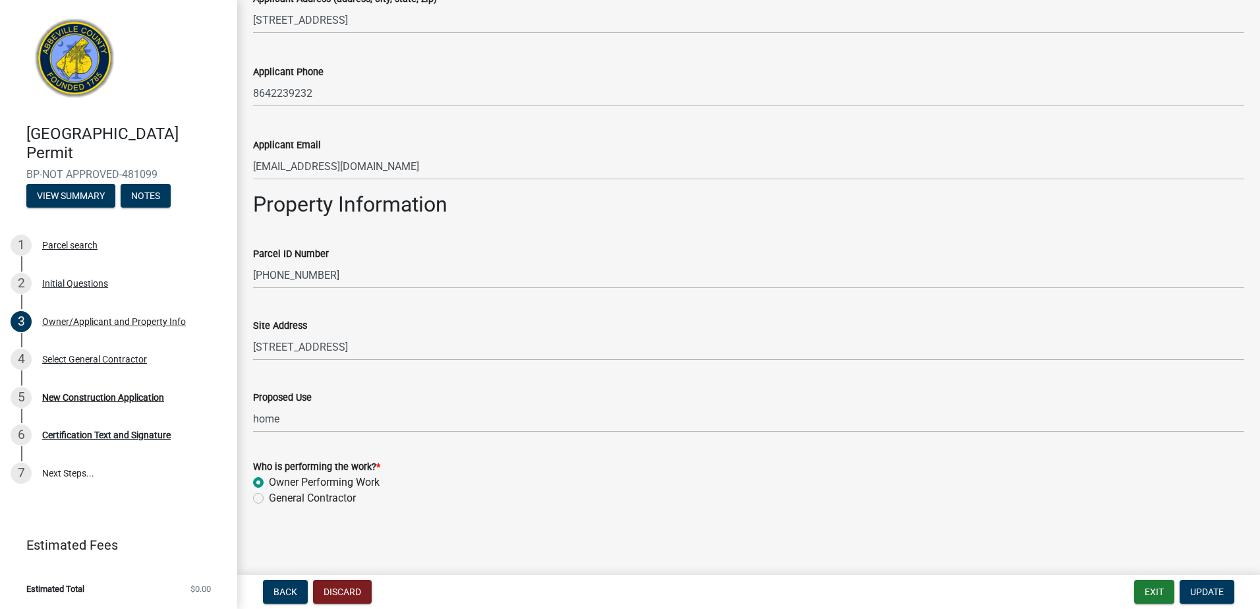
click at [291, 498] on label "General Contractor" at bounding box center [312, 498] width 87 height 16
click at [277, 498] on input "General Contractor" at bounding box center [273, 494] width 9 height 9
radio input "true"
click at [1199, 595] on span "Update" at bounding box center [1207, 592] width 34 height 11
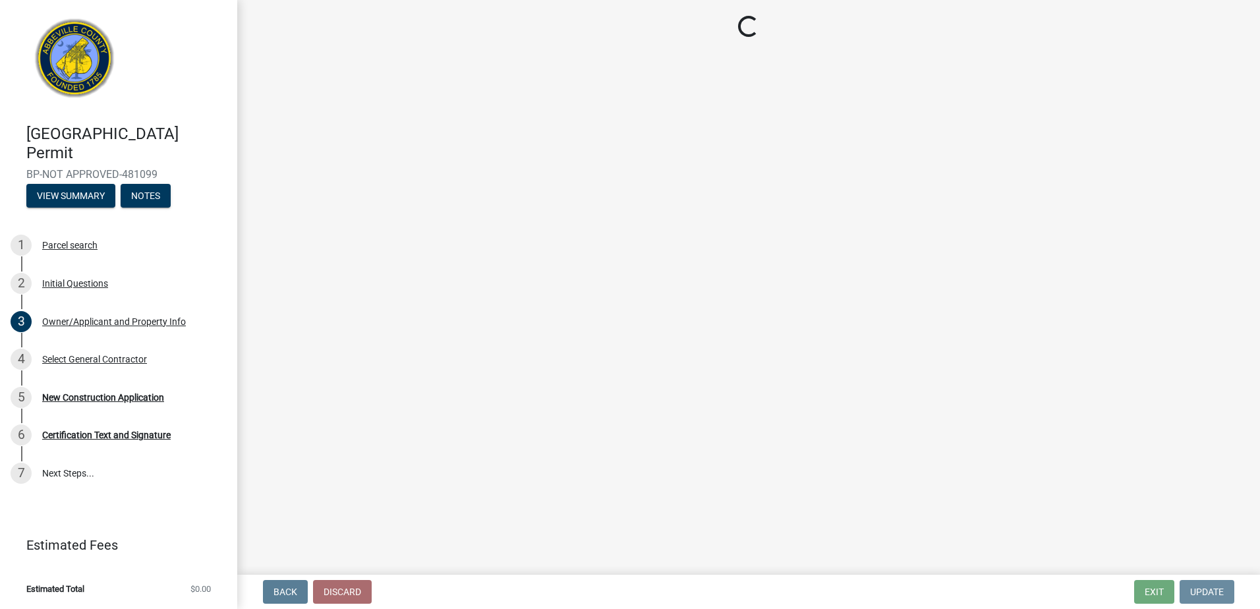
scroll to position [0, 0]
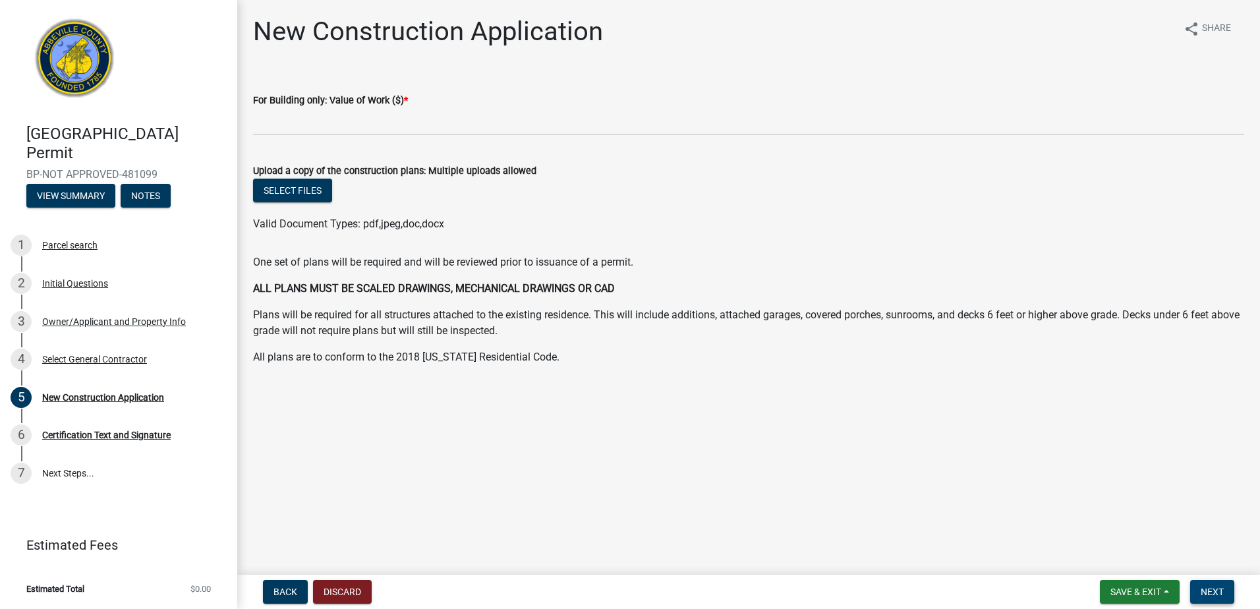
click at [1221, 589] on span "Next" at bounding box center [1212, 592] width 23 height 11
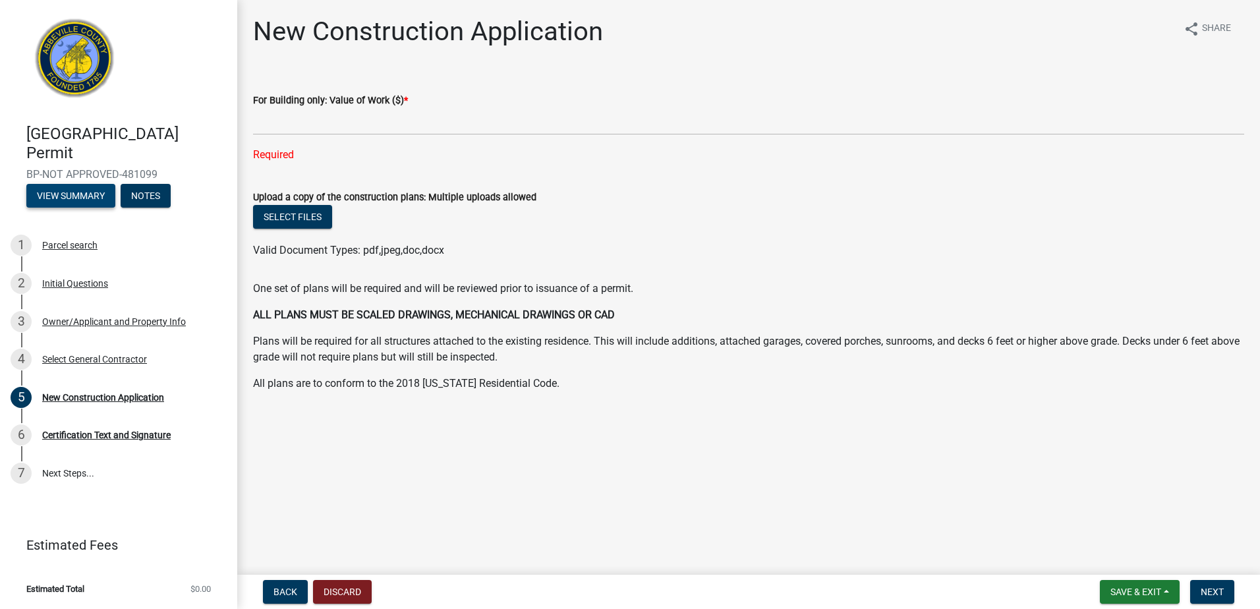
click at [72, 204] on button "View Summary" at bounding box center [70, 196] width 89 height 24
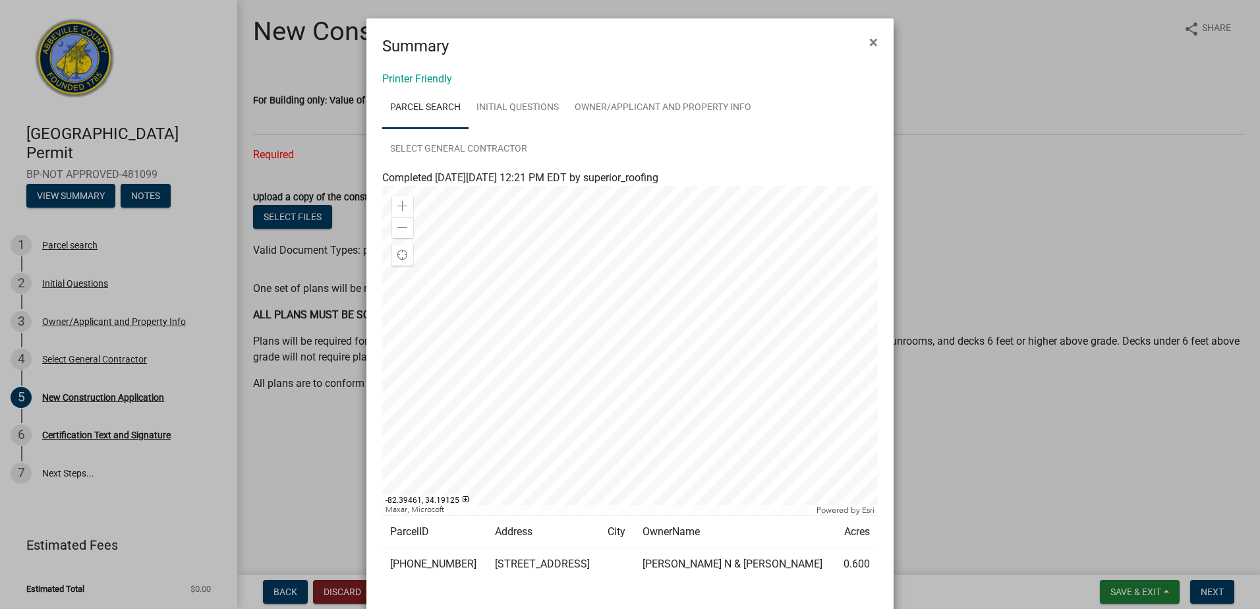
click at [63, 241] on ngb-modal-window "Summary × Printer Friendly Parcel search Initial Questions Owner/Applicant and …" at bounding box center [630, 304] width 1260 height 609
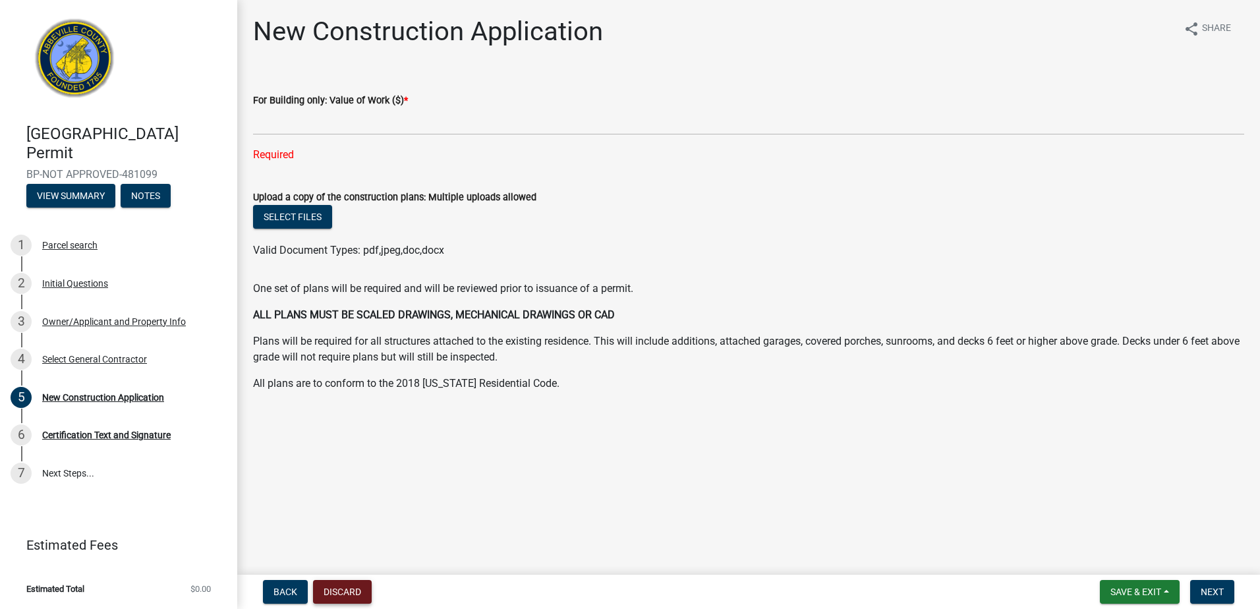
click at [329, 597] on button "Discard" at bounding box center [342, 592] width 59 height 24
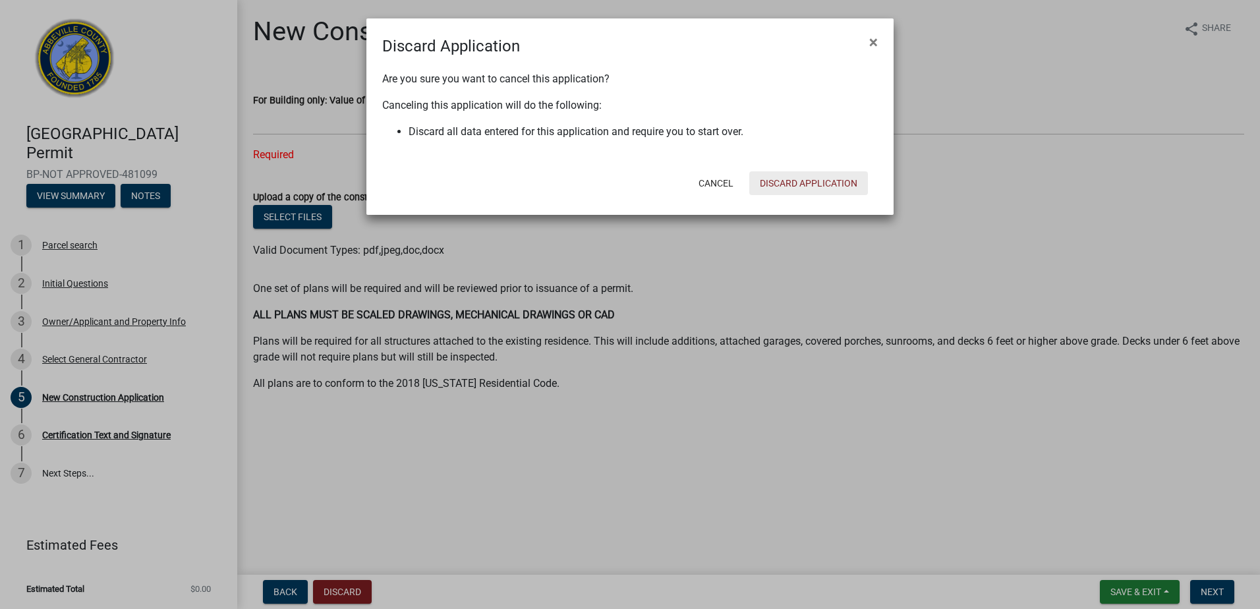
click at [852, 185] on button "Discard Application" at bounding box center [808, 183] width 119 height 24
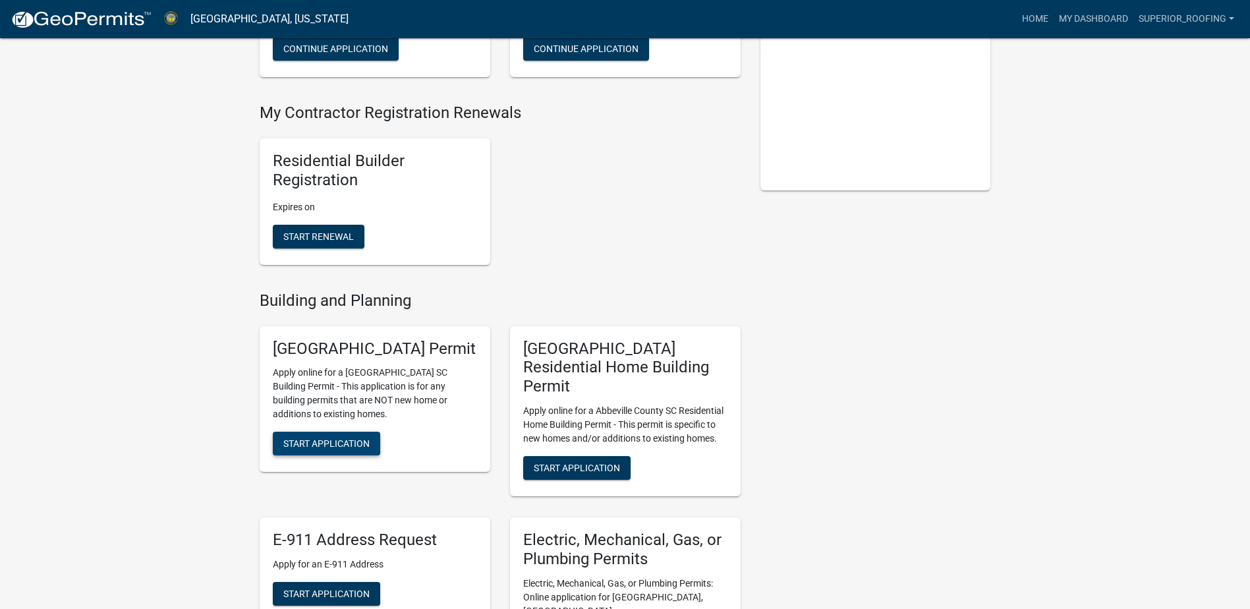
scroll to position [239, 0]
click at [317, 456] on button "Start Application" at bounding box center [326, 444] width 107 height 24
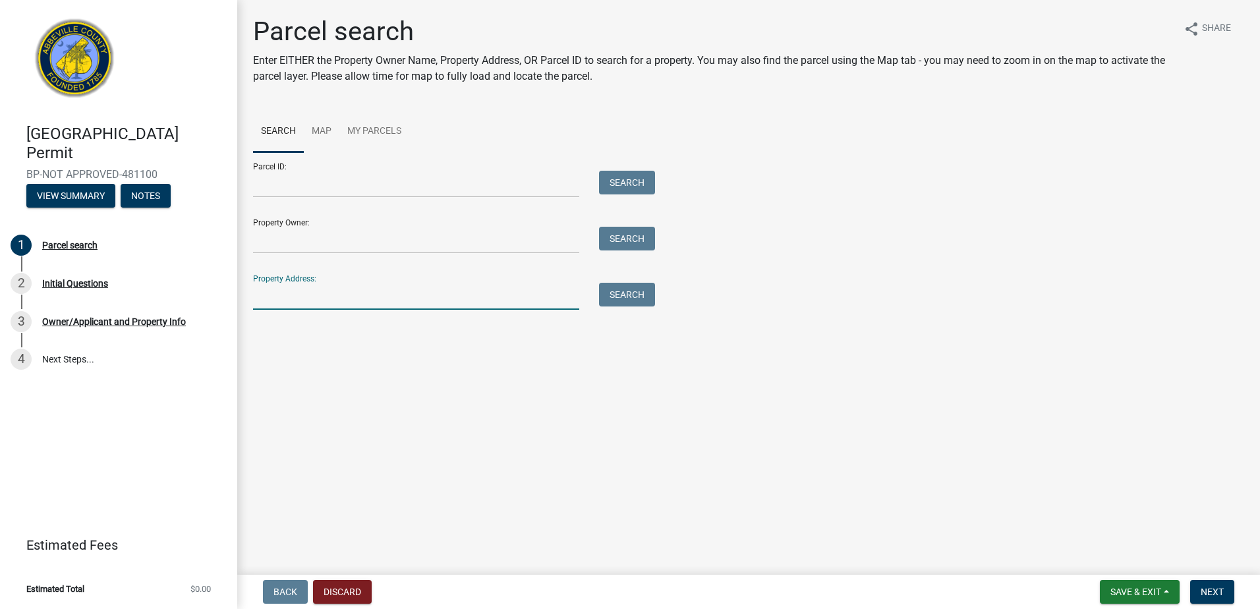
click at [373, 301] on input "Property Address:" at bounding box center [416, 296] width 326 height 27
type input "[STREET_ADDRESS]"
click at [634, 285] on button "Search" at bounding box center [627, 295] width 56 height 24
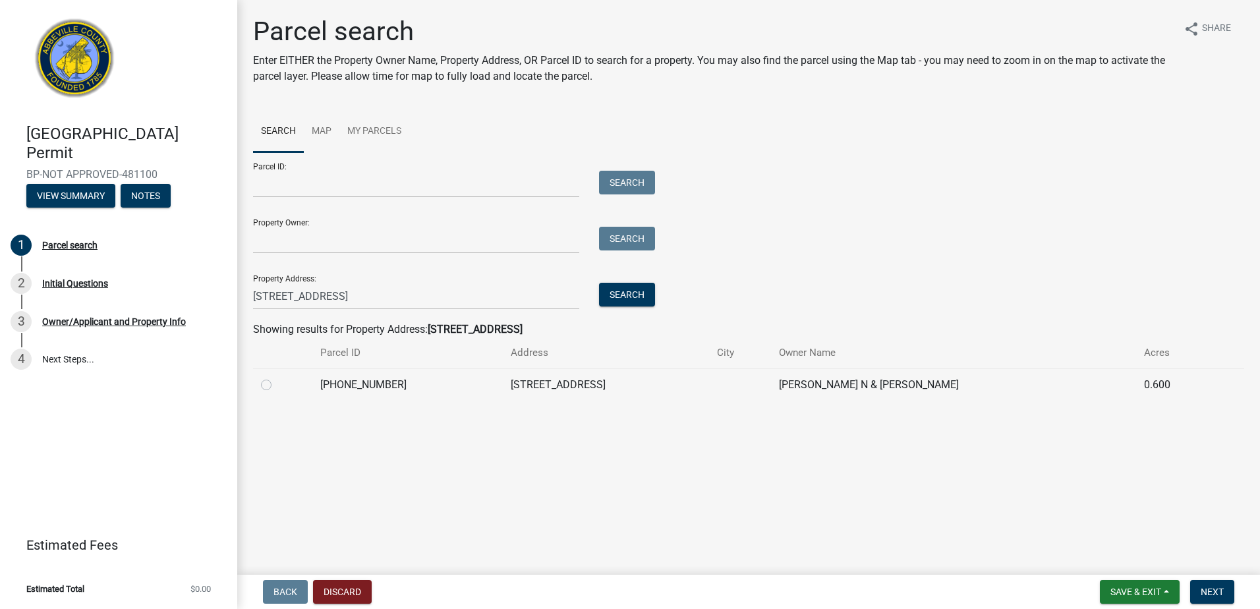
click at [277, 377] on label at bounding box center [277, 377] width 0 height 0
click at [277, 386] on input "radio" at bounding box center [281, 381] width 9 height 9
radio input "true"
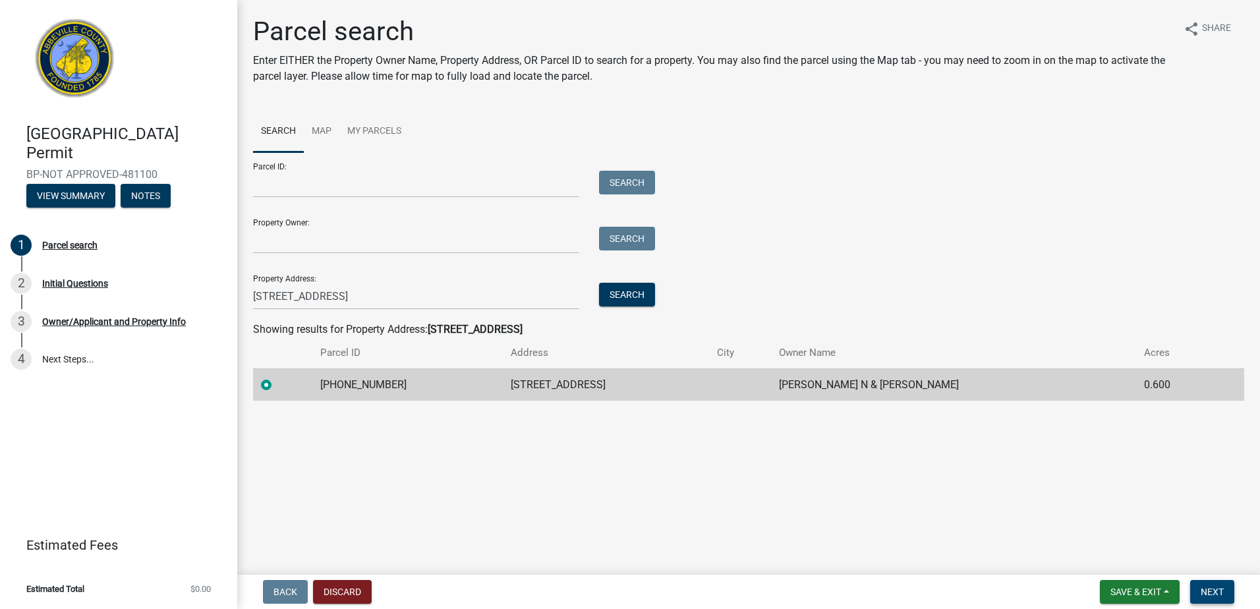
click at [1221, 598] on button "Next" at bounding box center [1212, 592] width 44 height 24
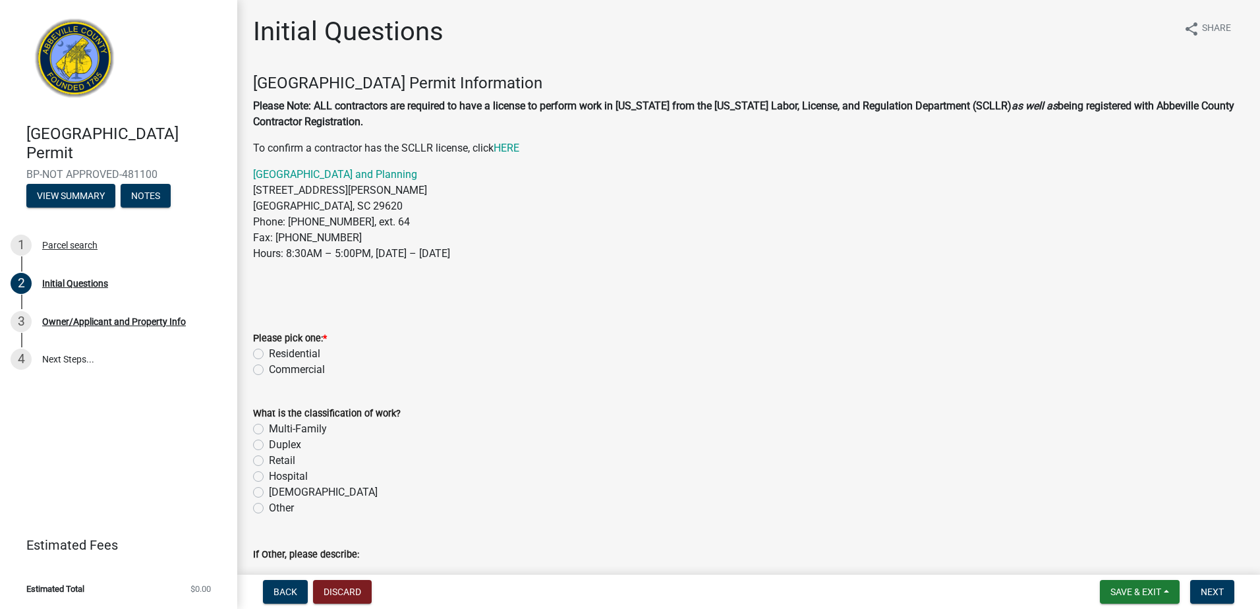
click at [269, 349] on label "Residential" at bounding box center [294, 354] width 51 height 16
click at [269, 349] on input "Residential" at bounding box center [273, 350] width 9 height 9
radio input "true"
click at [269, 429] on label "Multi-Family" at bounding box center [298, 429] width 58 height 16
click at [269, 429] on input "Multi-Family" at bounding box center [273, 425] width 9 height 9
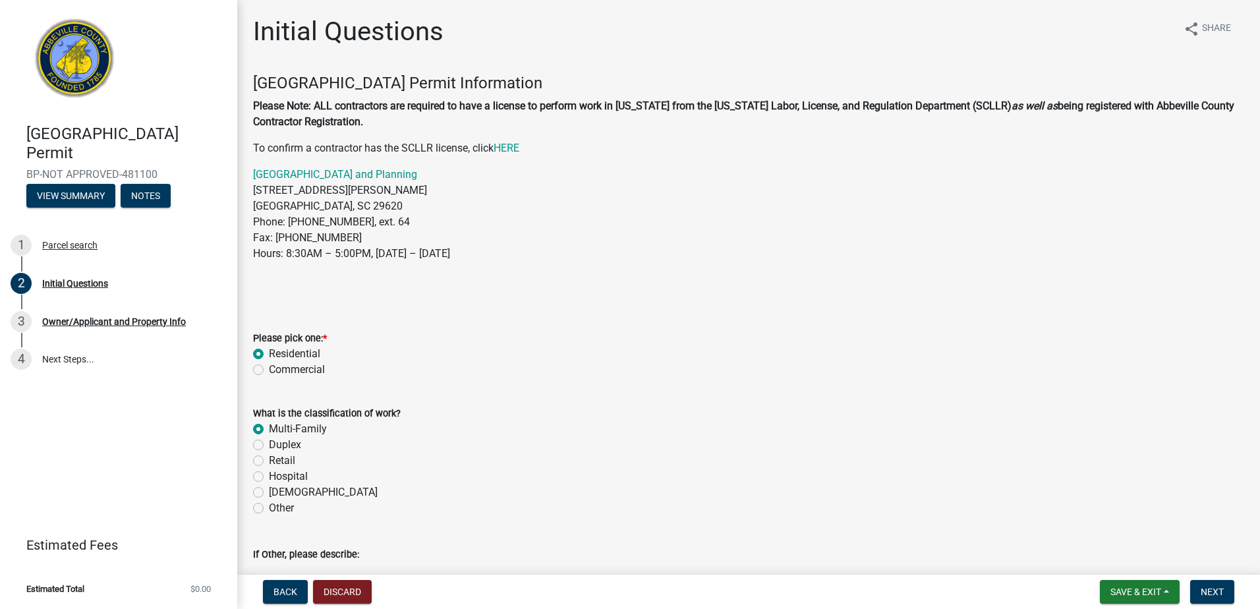
radio input "true"
click at [1211, 596] on span "Next" at bounding box center [1212, 592] width 23 height 11
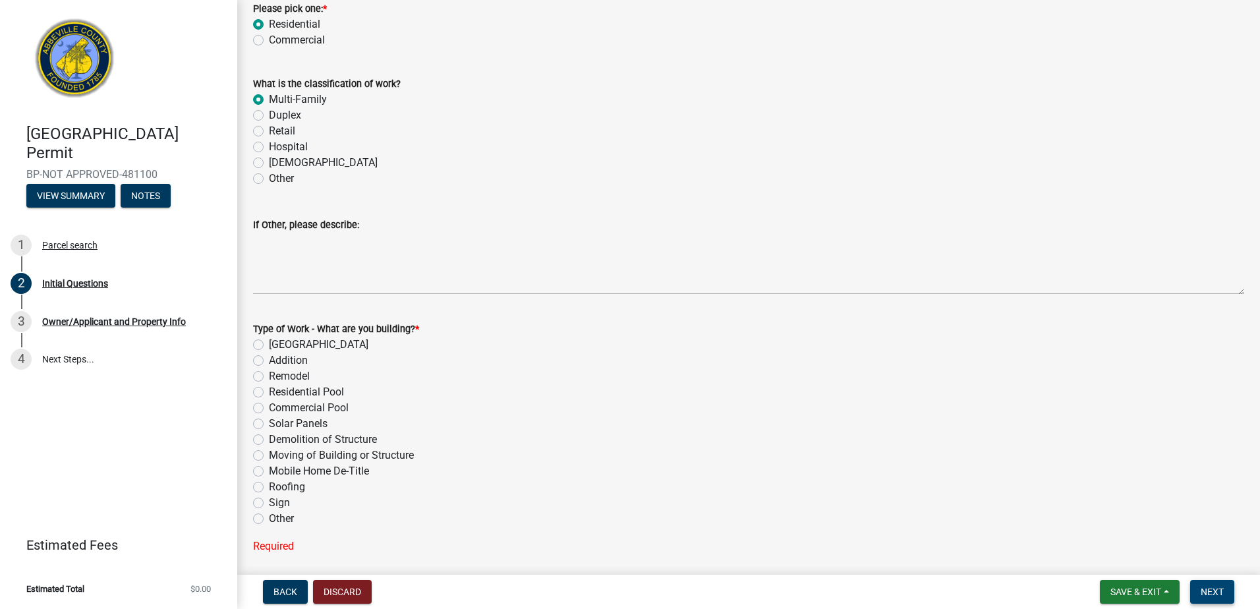
scroll to position [461, 0]
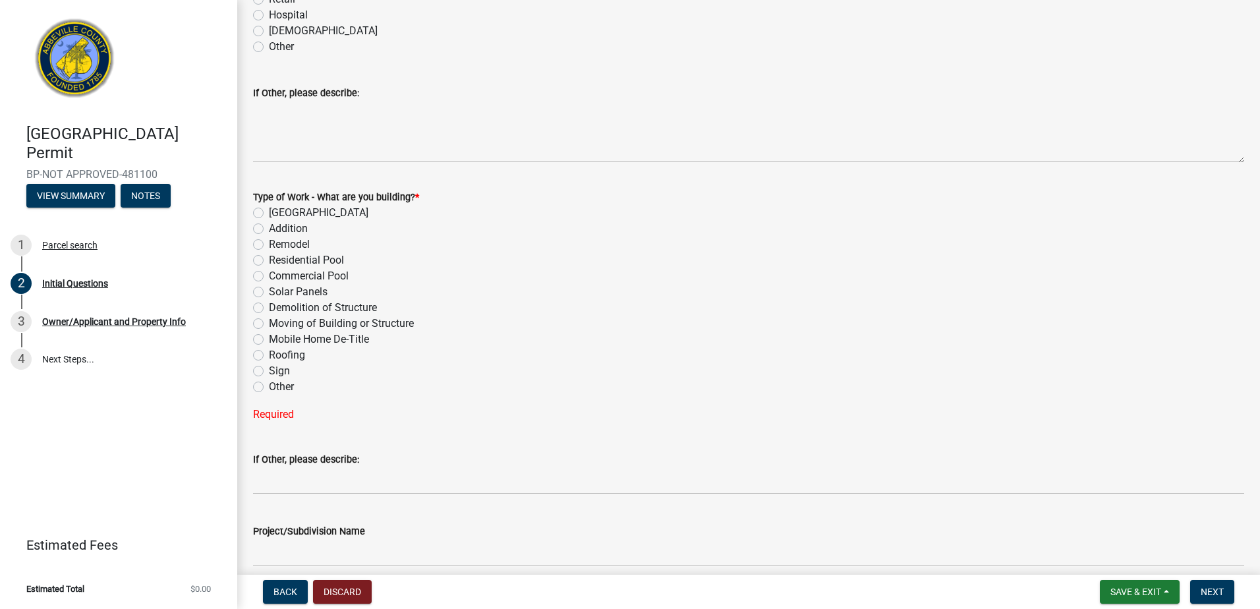
click at [269, 357] on label "Roofing" at bounding box center [287, 355] width 36 height 16
click at [269, 356] on input "Roofing" at bounding box center [273, 351] width 9 height 9
radio input "true"
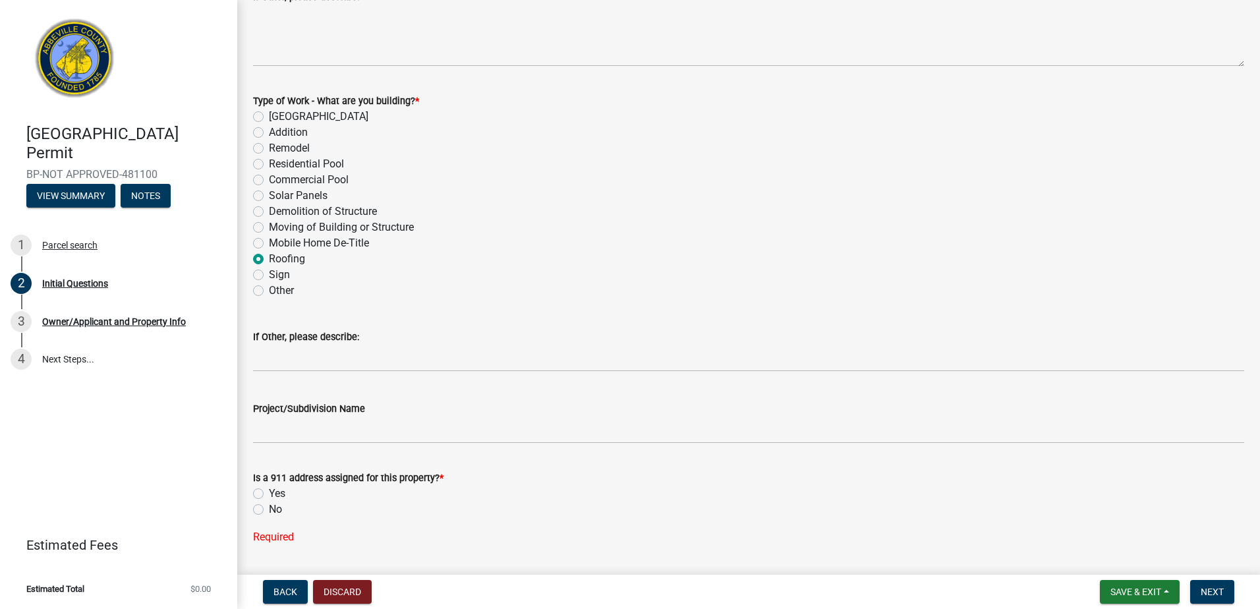
scroll to position [595, 0]
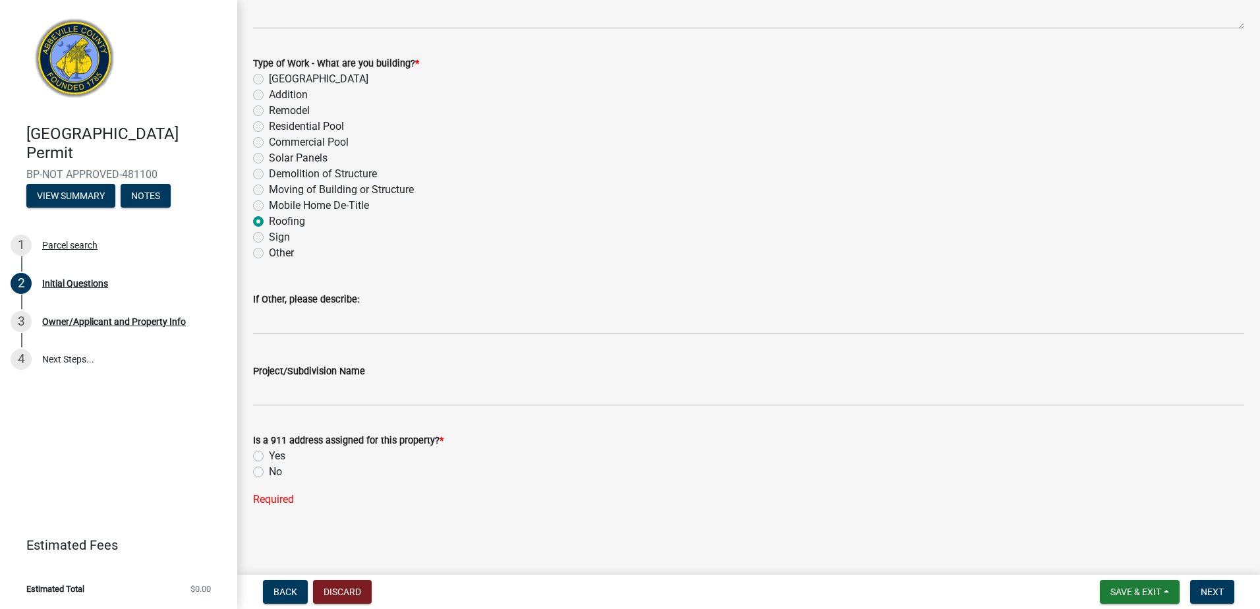
click at [269, 457] on label "Yes" at bounding box center [277, 456] width 16 height 16
click at [269, 457] on input "Yes" at bounding box center [273, 452] width 9 height 9
radio input "true"
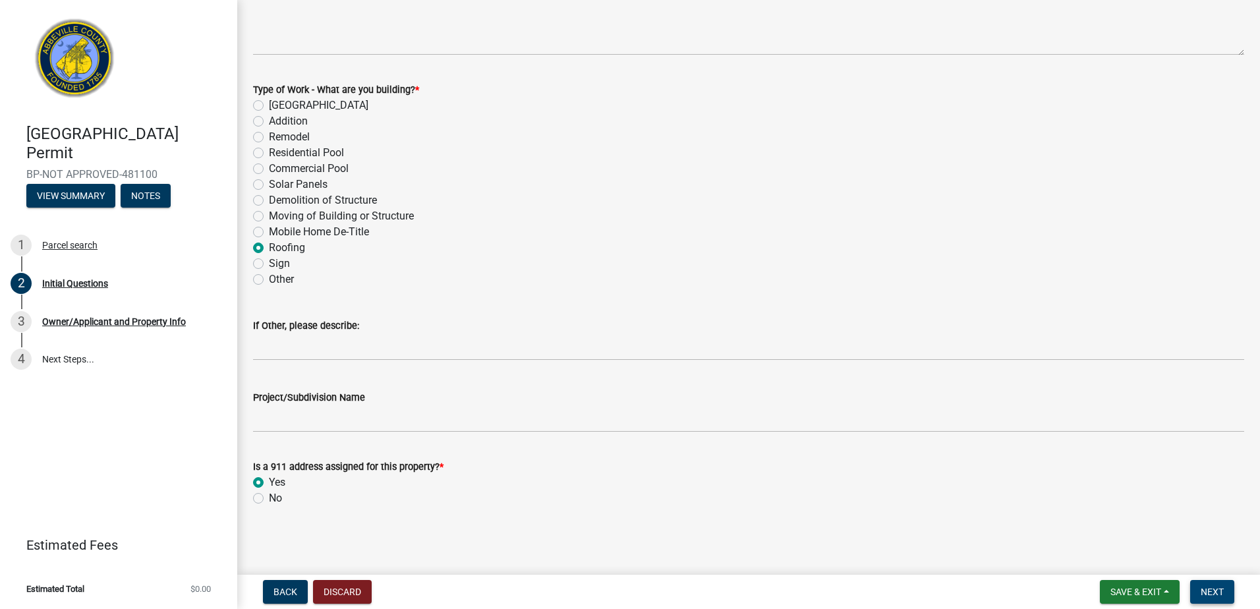
click at [1208, 592] on span "Next" at bounding box center [1212, 592] width 23 height 11
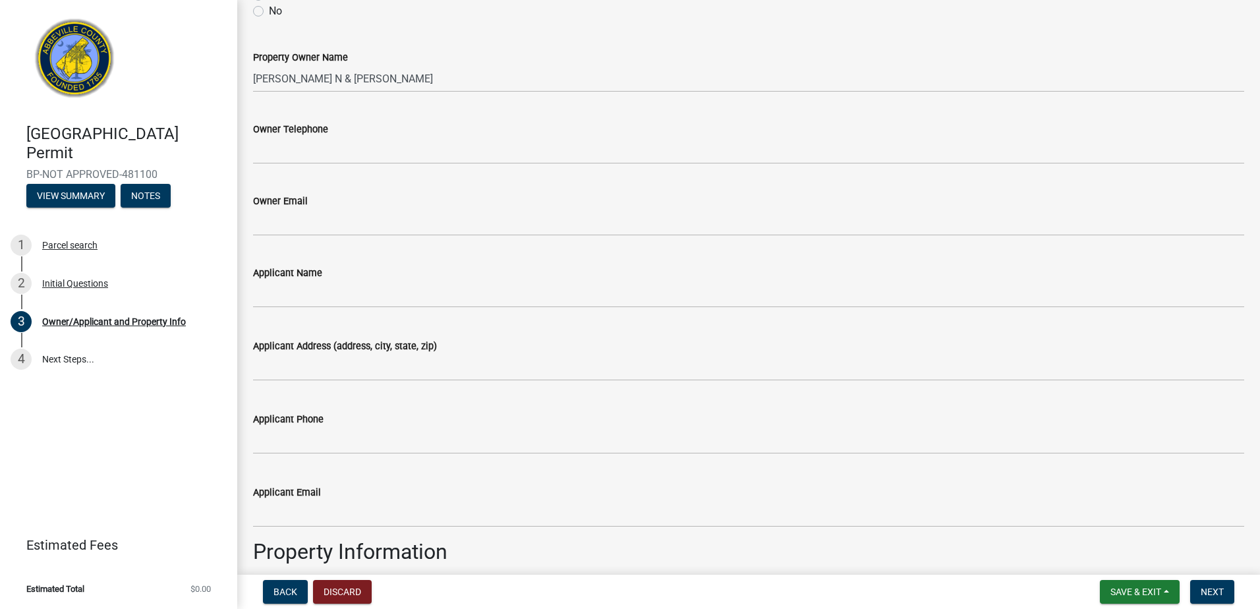
scroll to position [132, 0]
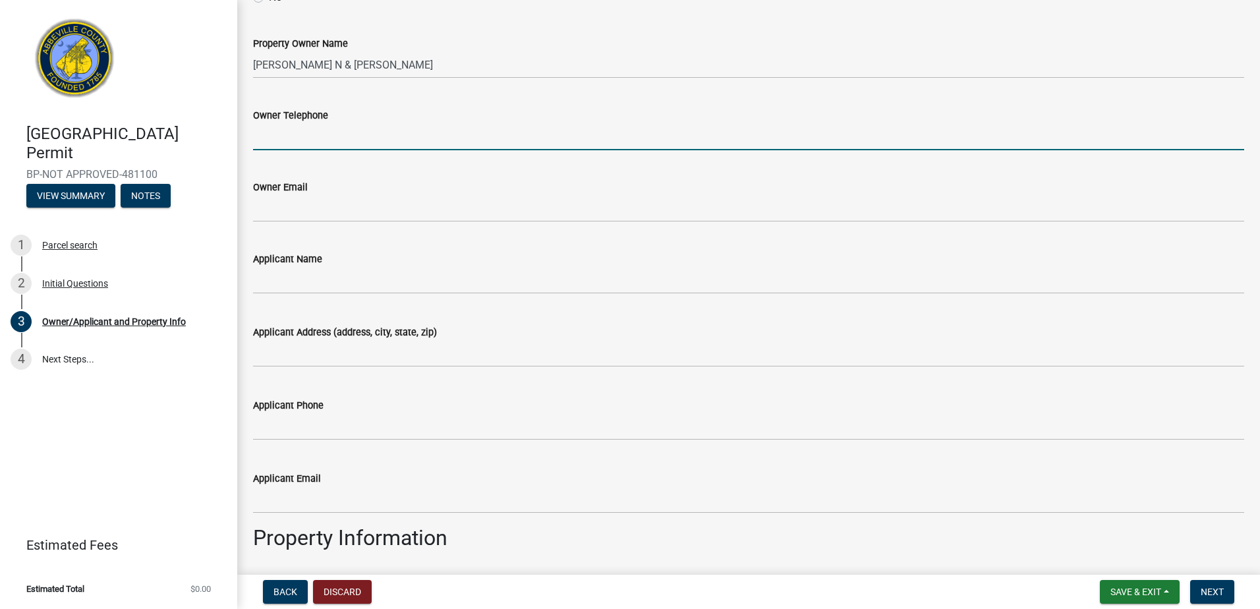
click at [370, 135] on input "Owner Telephone" at bounding box center [748, 136] width 991 height 27
type input "8642239232"
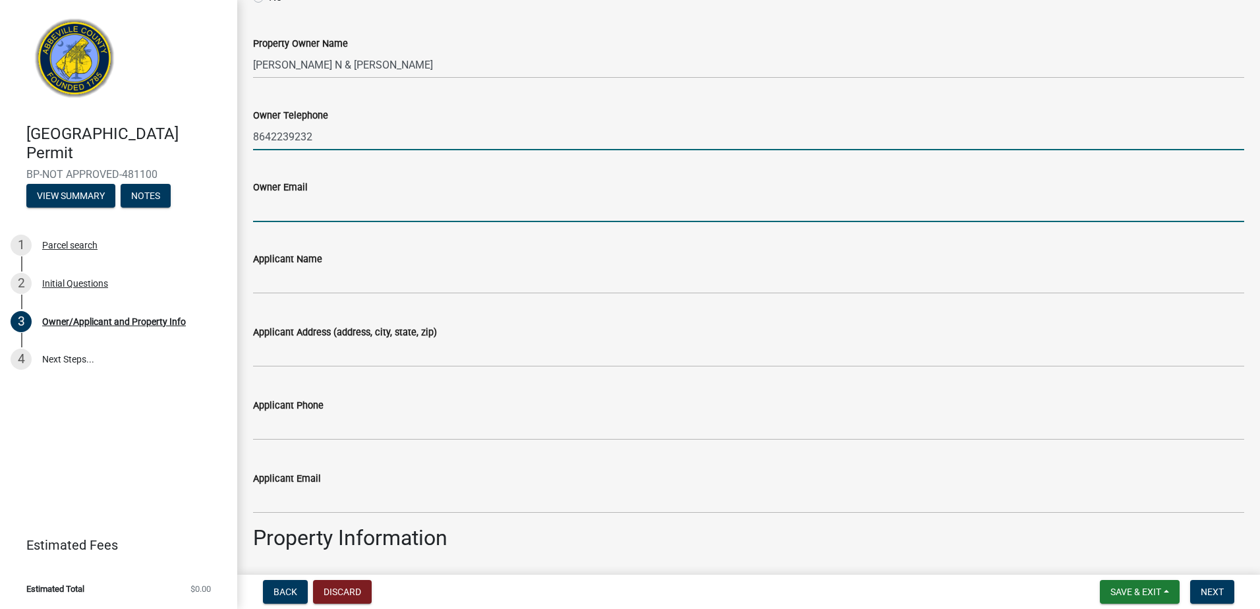
type input "[EMAIL_ADDRESS][DOMAIN_NAME]"
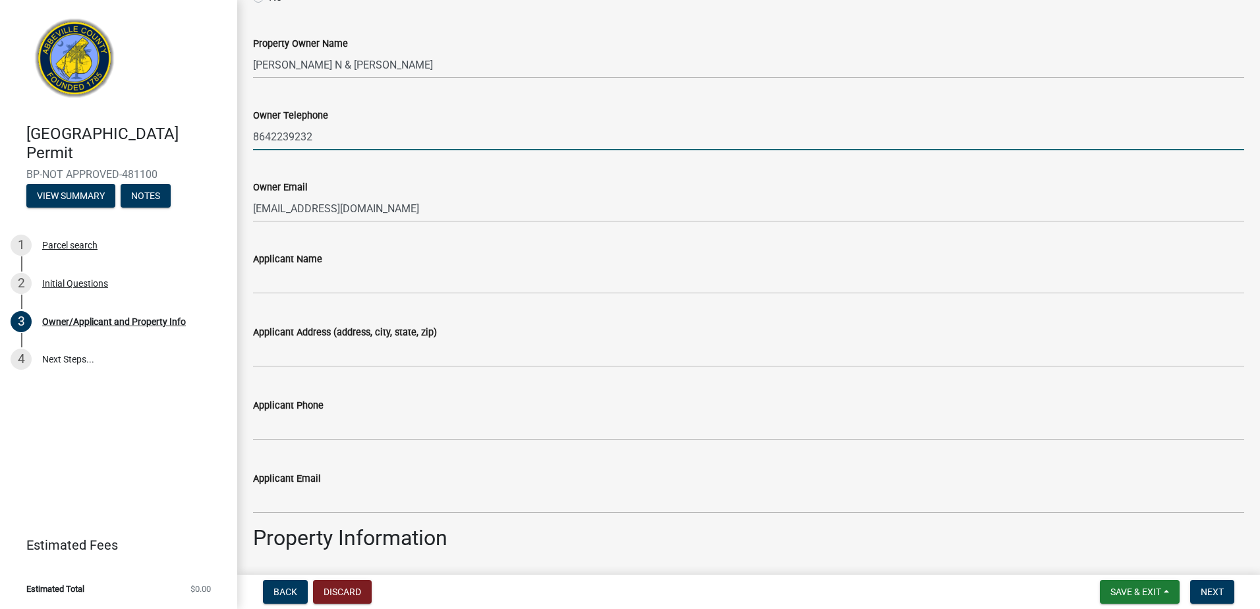
type input "[PERSON_NAME]"
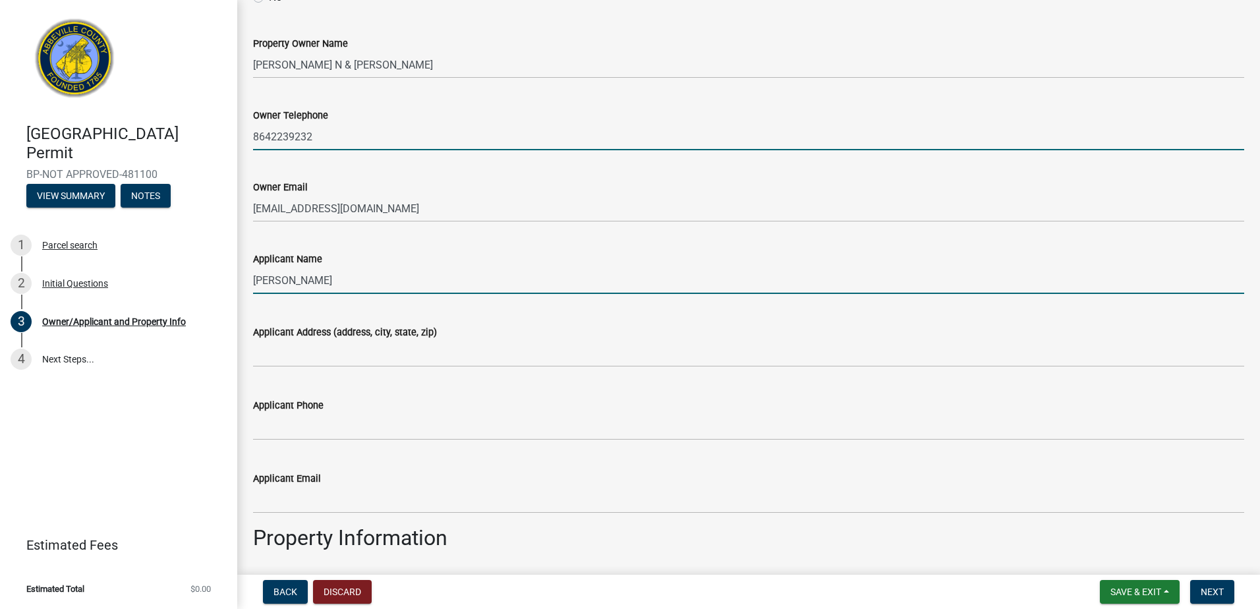
type input "[STREET_ADDRESS]"
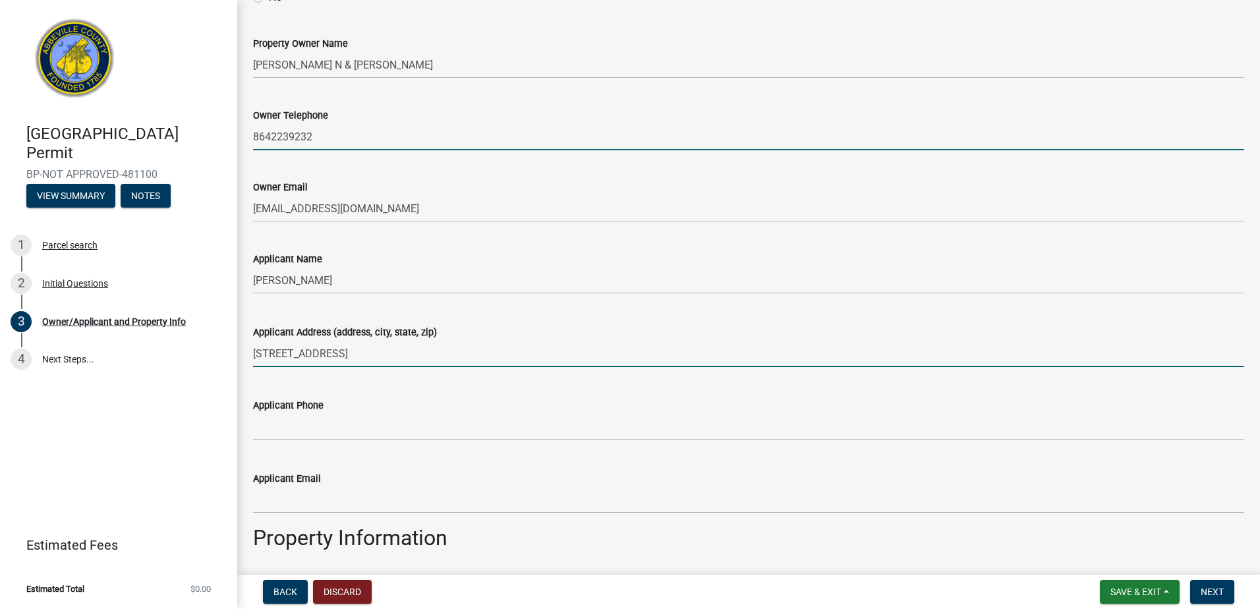
type input "home"
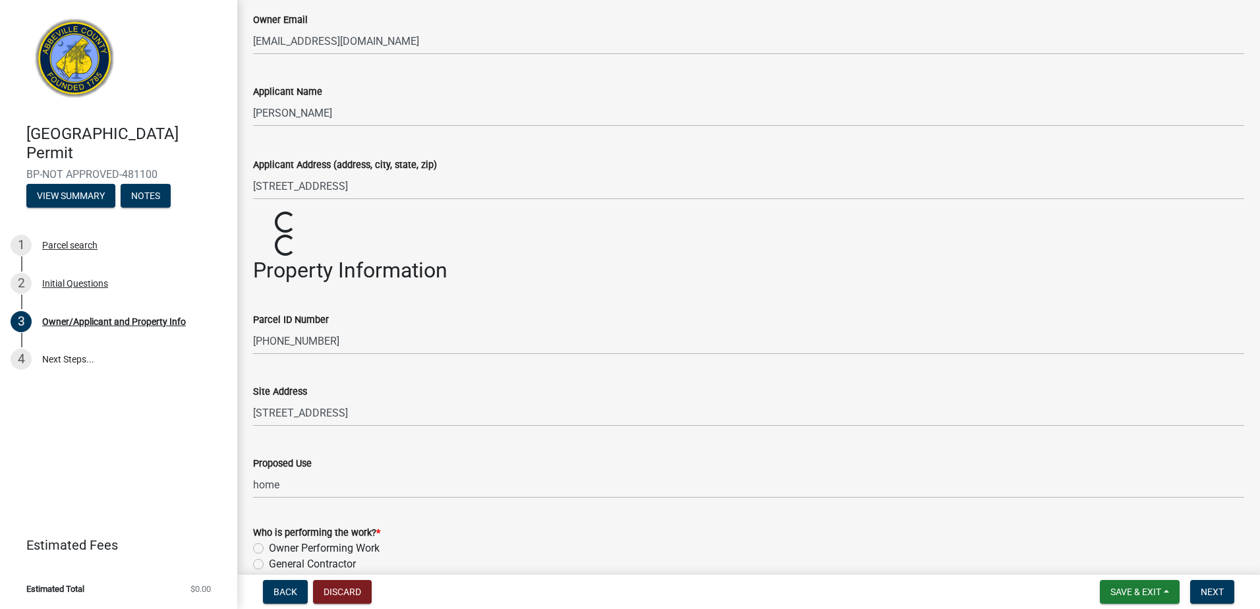
scroll to position [330, 0]
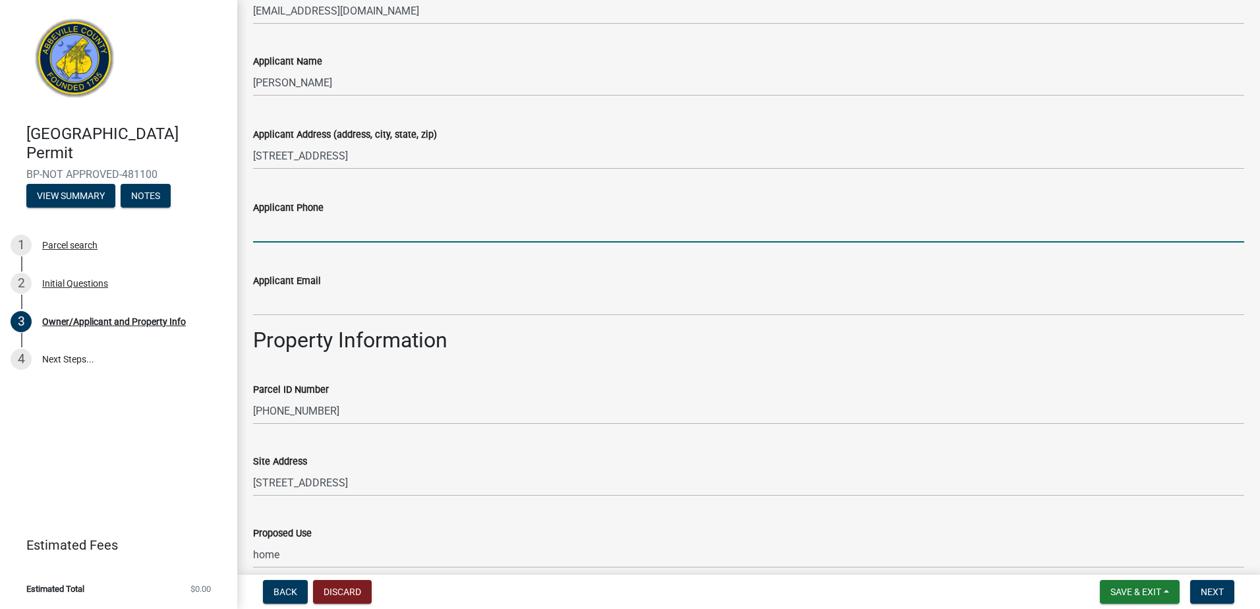
click at [368, 226] on input "Applicant Phone" at bounding box center [748, 229] width 991 height 27
type input "8642239232"
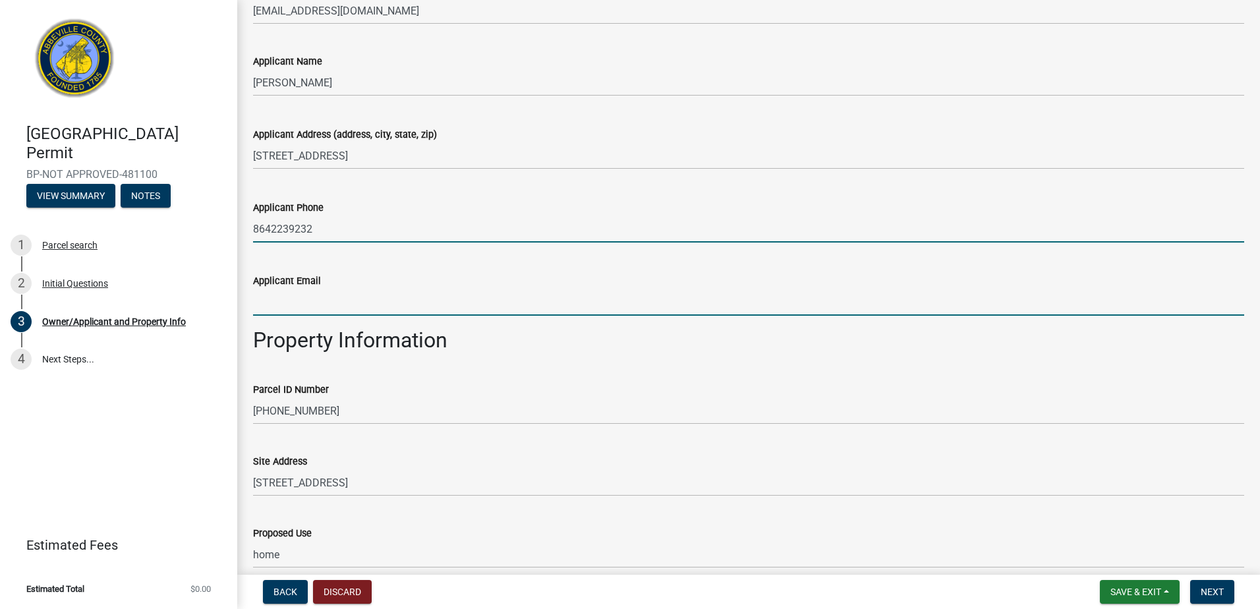
type input "[EMAIL_ADDRESS][DOMAIN_NAME]"
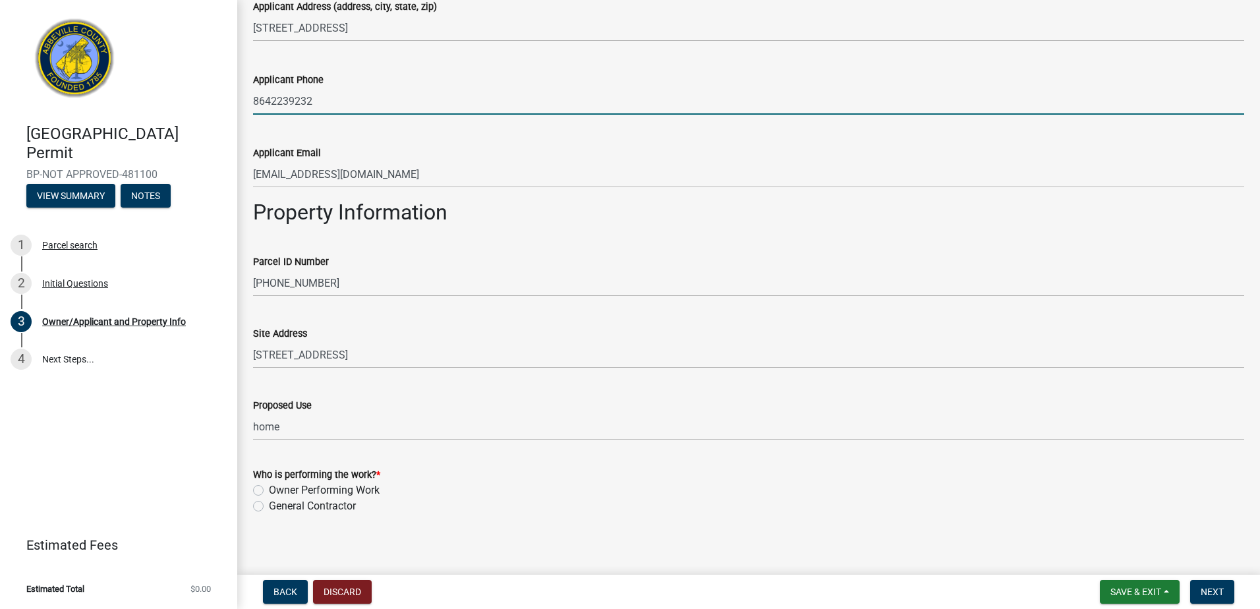
scroll to position [465, 0]
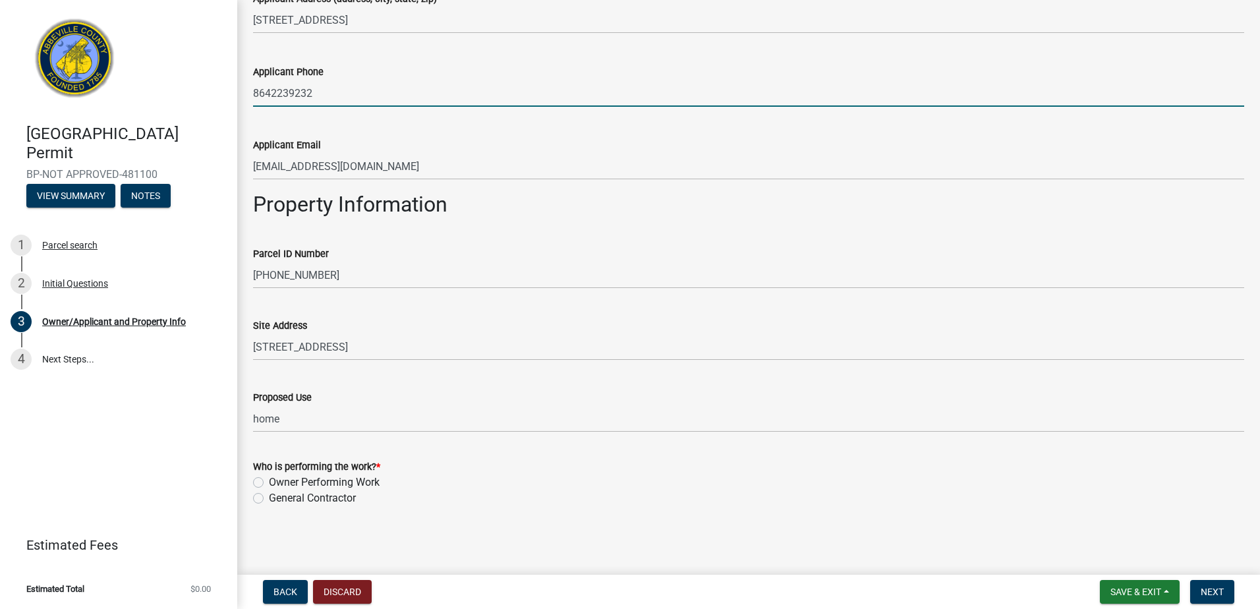
click at [248, 479] on div "Who is performing the work? * Owner Performing Work General [DEMOGRAPHIC_DATA]" at bounding box center [748, 474] width 1011 height 63
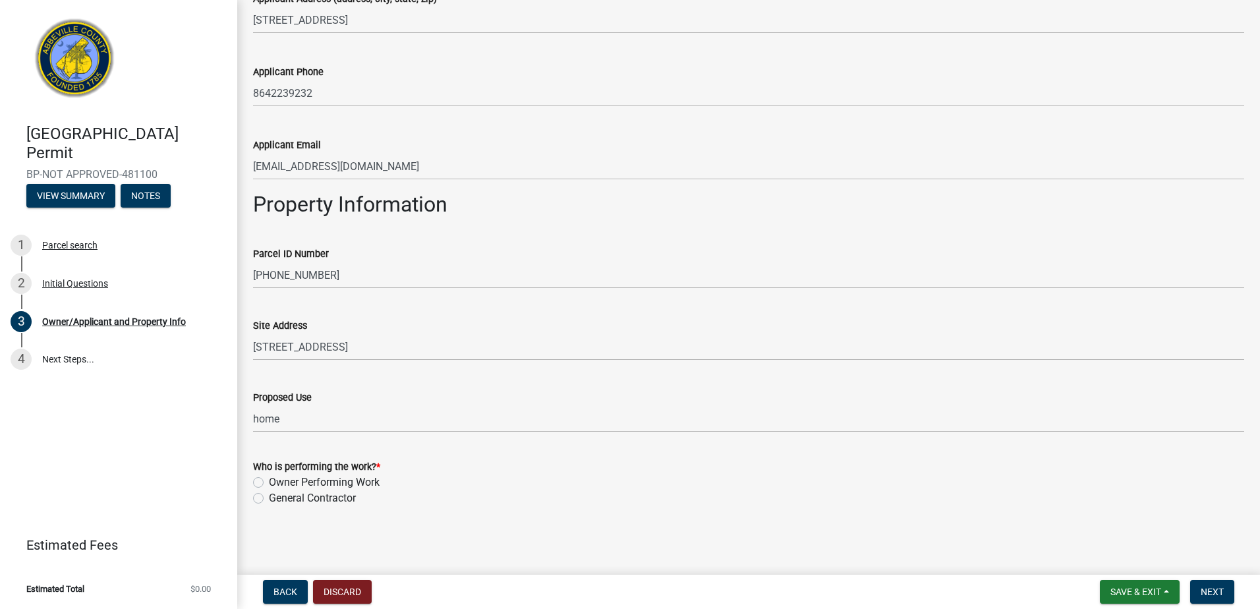
click at [264, 482] on div "Owner Performing Work" at bounding box center [748, 483] width 991 height 16
click at [270, 475] on label "Owner Performing Work" at bounding box center [324, 483] width 111 height 16
click at [270, 475] on input "Owner Performing Work" at bounding box center [273, 479] width 9 height 9
radio input "true"
click at [1212, 600] on button "Next" at bounding box center [1212, 592] width 44 height 24
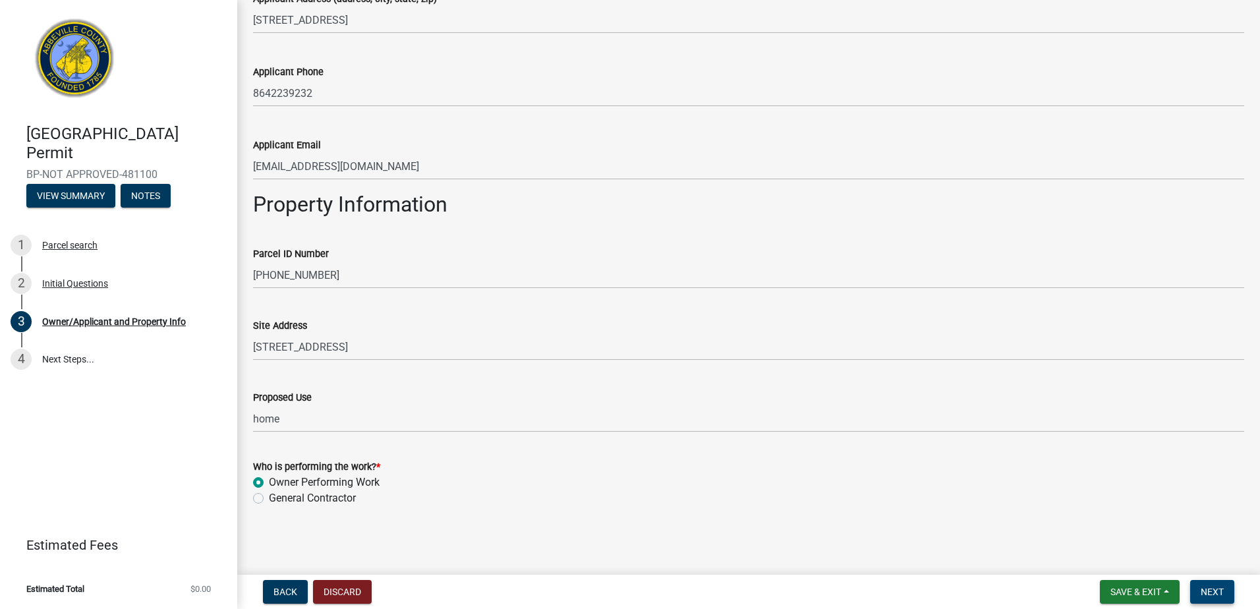
scroll to position [492, 0]
click at [1211, 593] on span "Next" at bounding box center [1212, 592] width 23 height 11
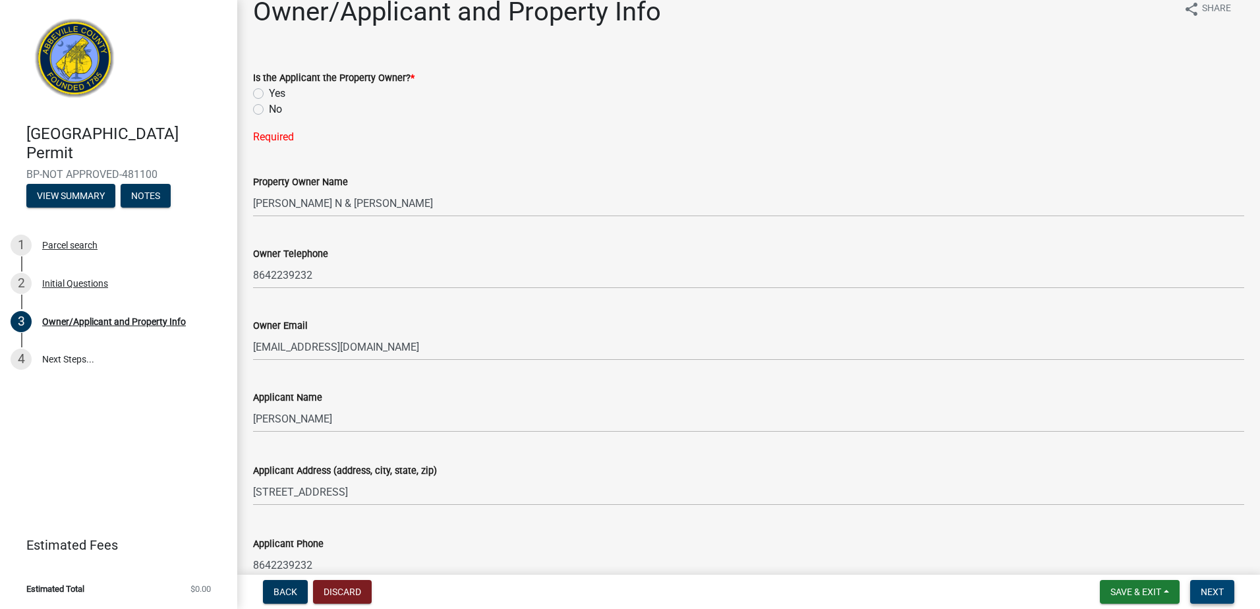
scroll to position [0, 0]
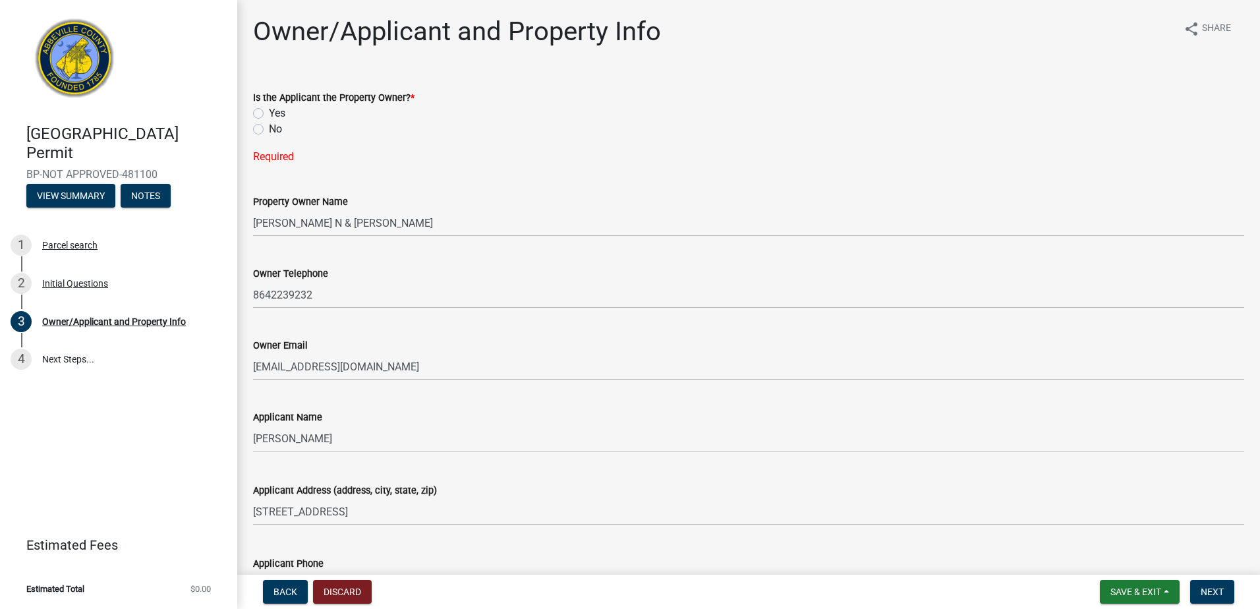
click at [269, 131] on label "No" at bounding box center [275, 129] width 13 height 16
click at [269, 130] on input "No" at bounding box center [273, 125] width 9 height 9
radio input "true"
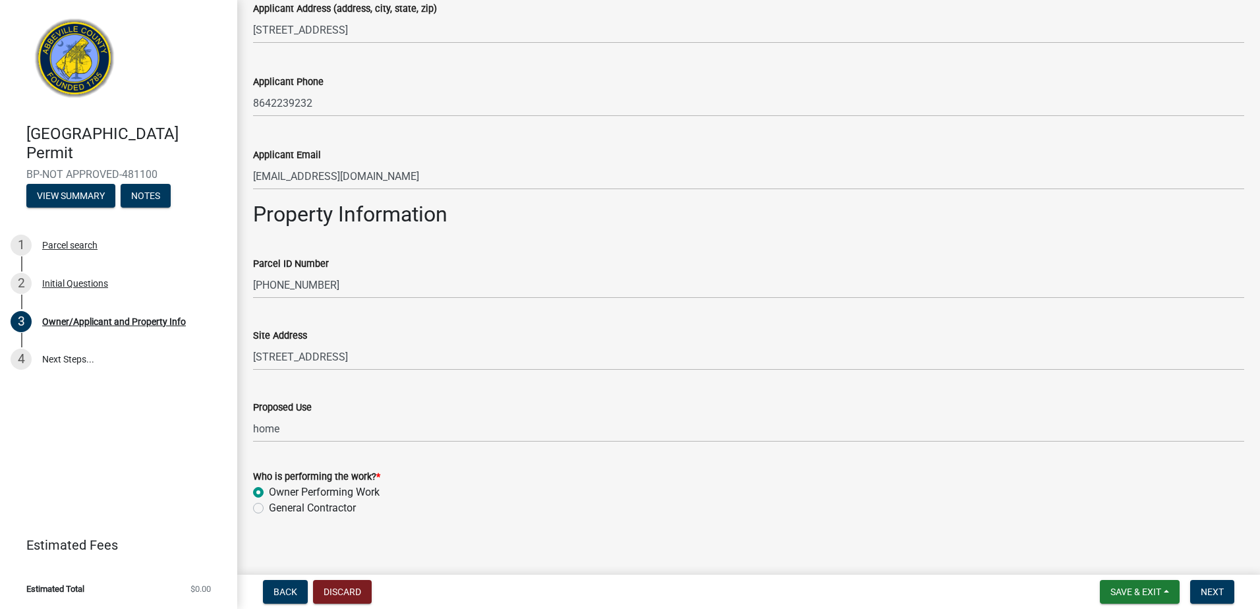
scroll to position [465, 0]
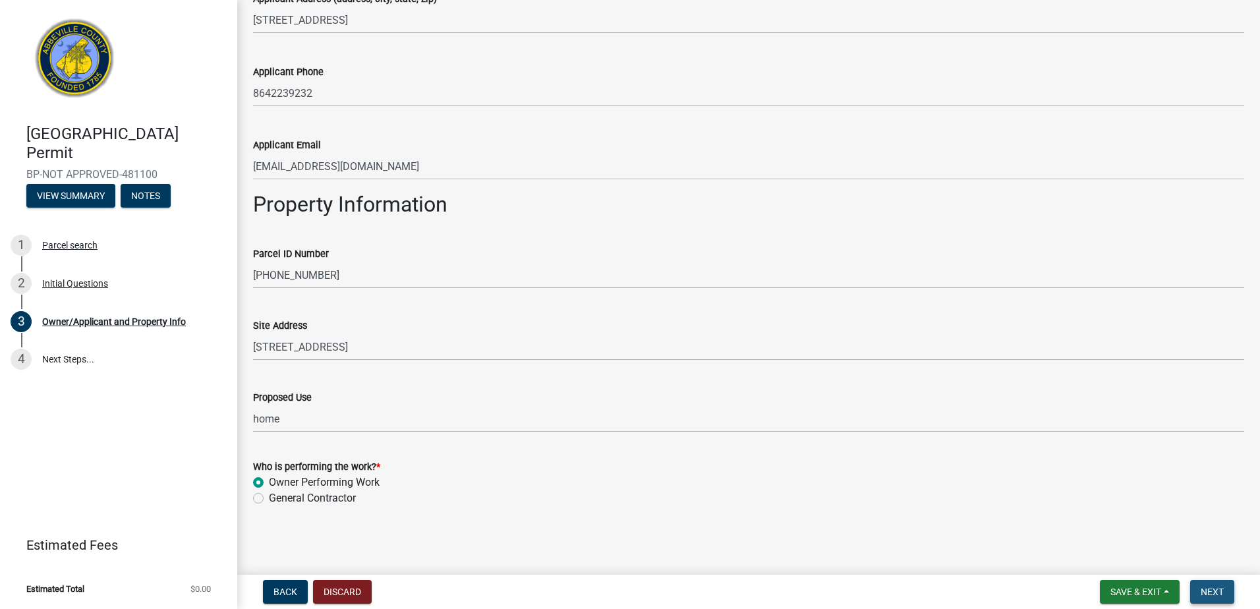
click at [1216, 587] on span "Next" at bounding box center [1212, 592] width 23 height 11
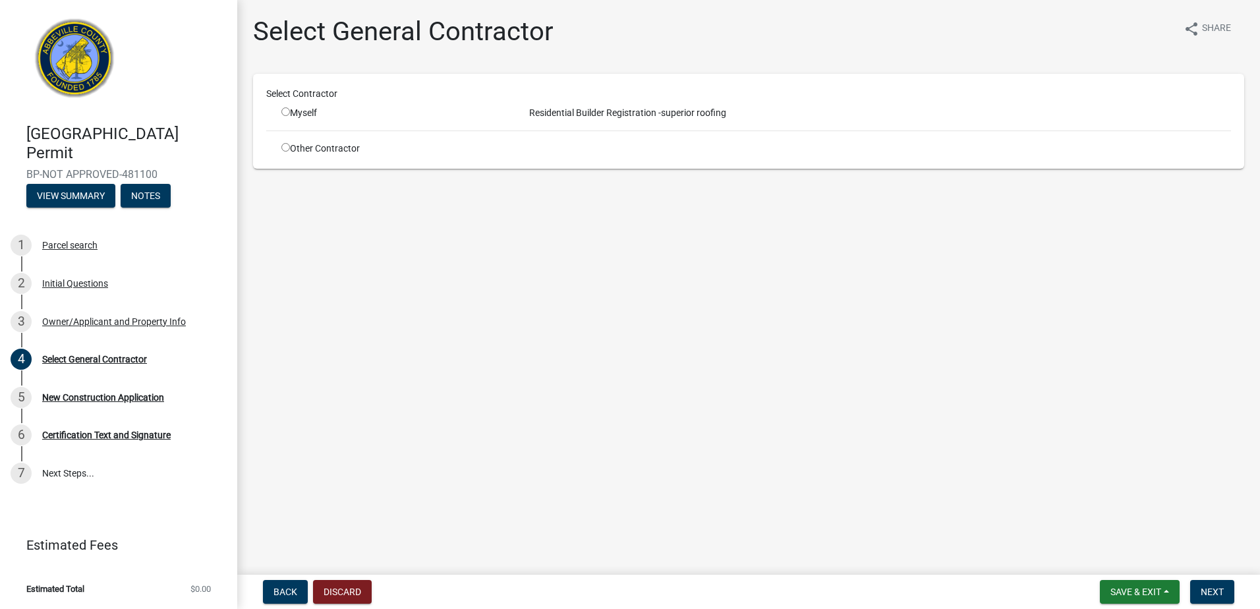
click at [283, 113] on input "radio" at bounding box center [285, 111] width 9 height 9
radio input "true"
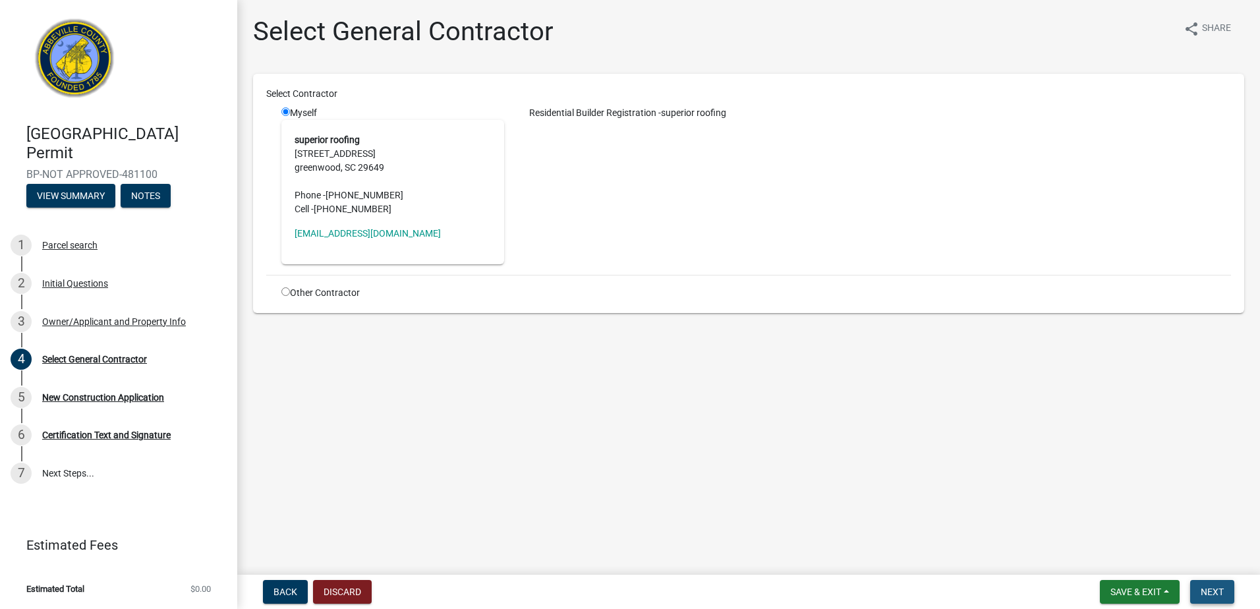
click at [1211, 591] on span "Next" at bounding box center [1212, 592] width 23 height 11
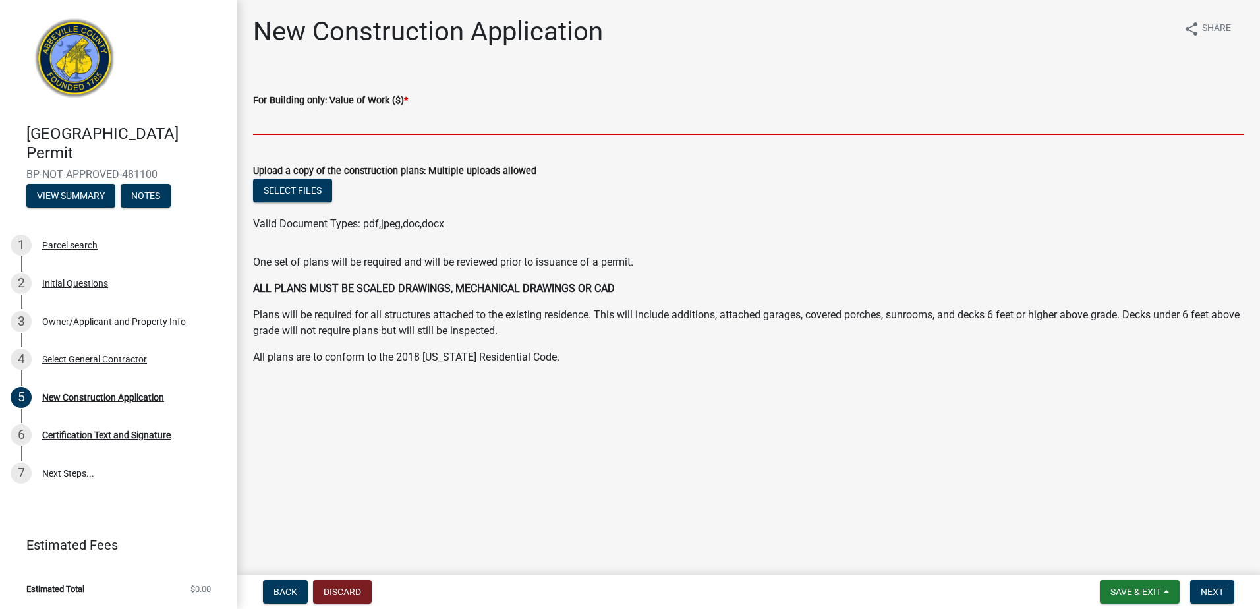
click at [334, 119] on input "text" at bounding box center [748, 121] width 991 height 27
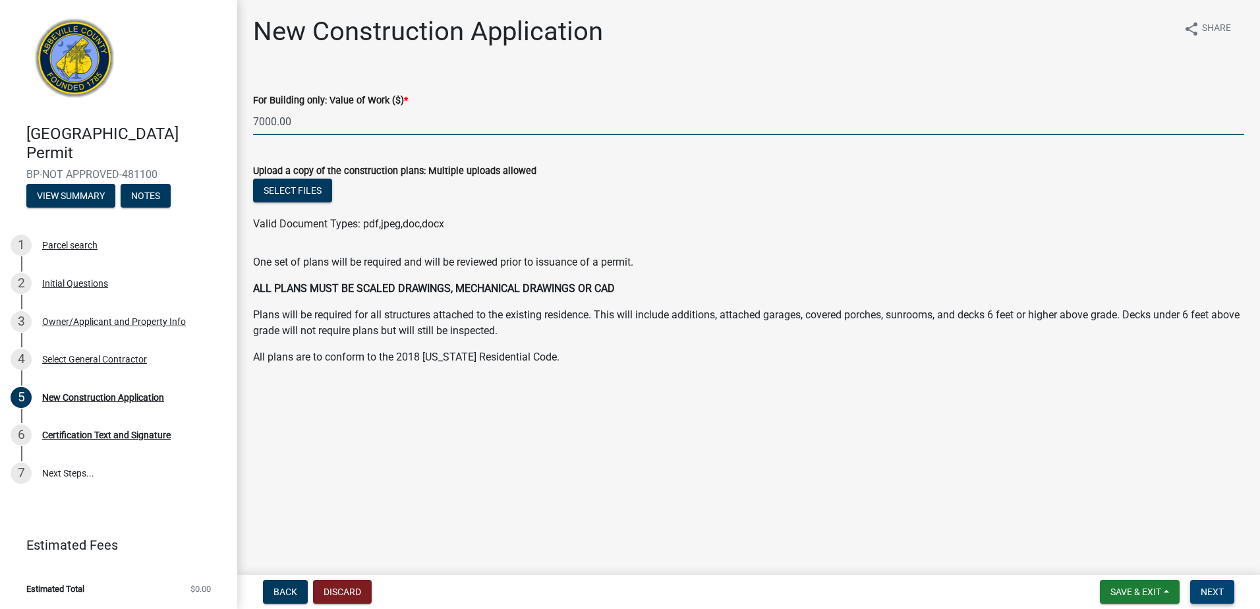
type input "7000"
click at [1202, 583] on button "Next" at bounding box center [1212, 592] width 44 height 24
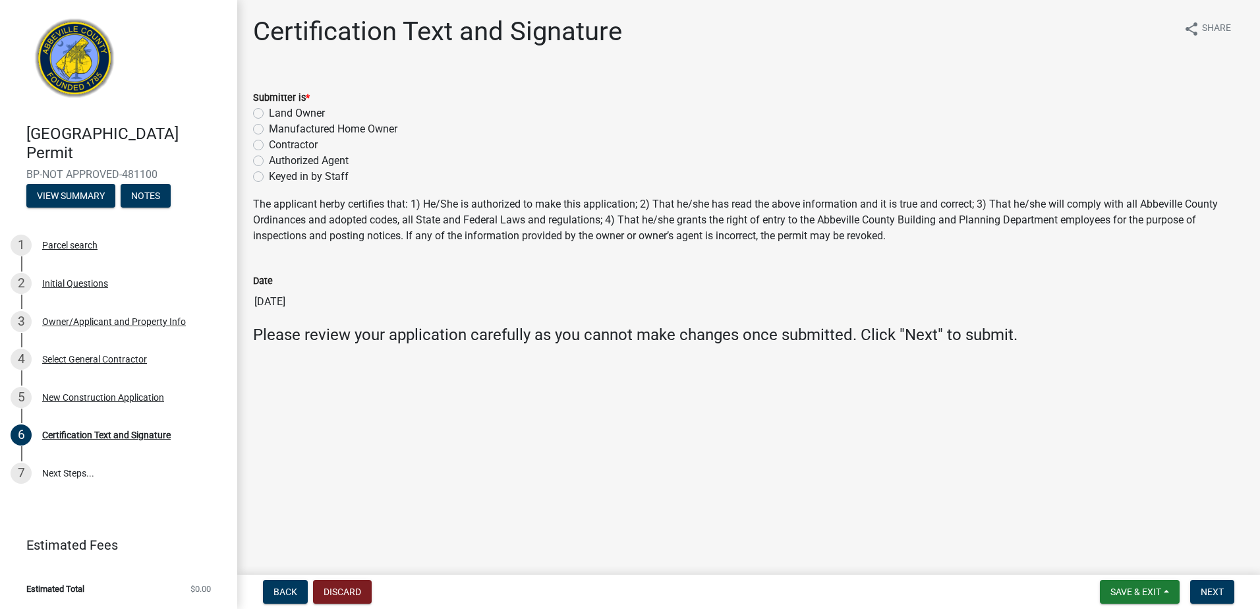
click at [269, 144] on label "Contractor" at bounding box center [293, 145] width 49 height 16
click at [269, 144] on input "Contractor" at bounding box center [273, 141] width 9 height 9
radio input "true"
click at [1230, 594] on button "Next" at bounding box center [1212, 592] width 44 height 24
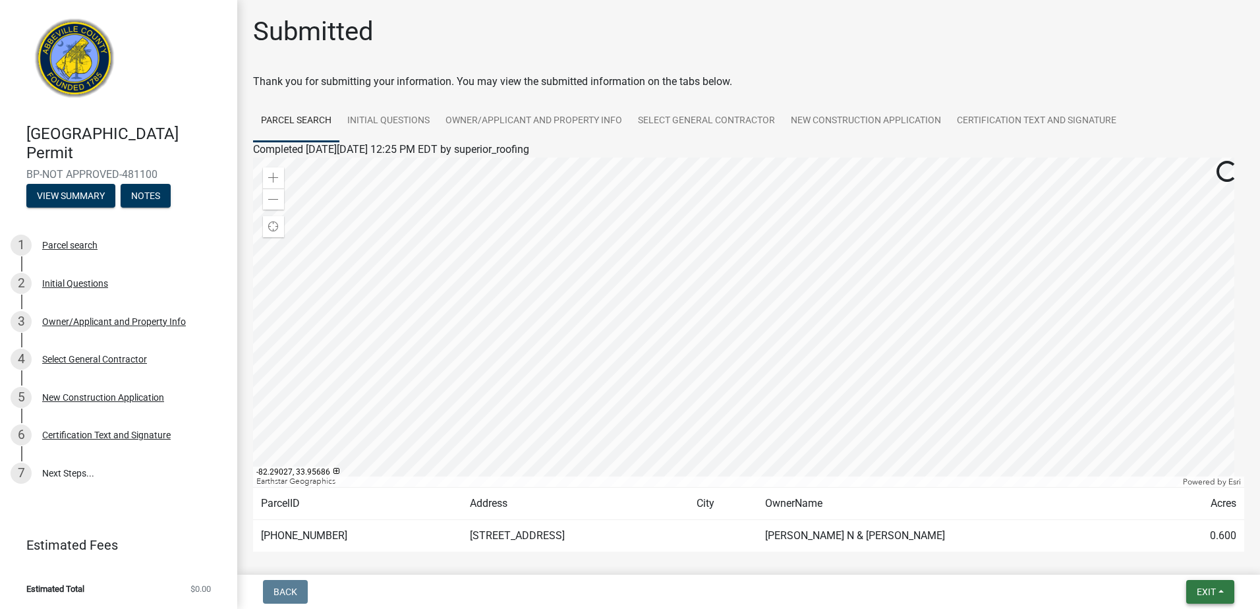
click at [1199, 593] on span "Exit" at bounding box center [1206, 592] width 19 height 11
